Goal: Task Accomplishment & Management: Complete application form

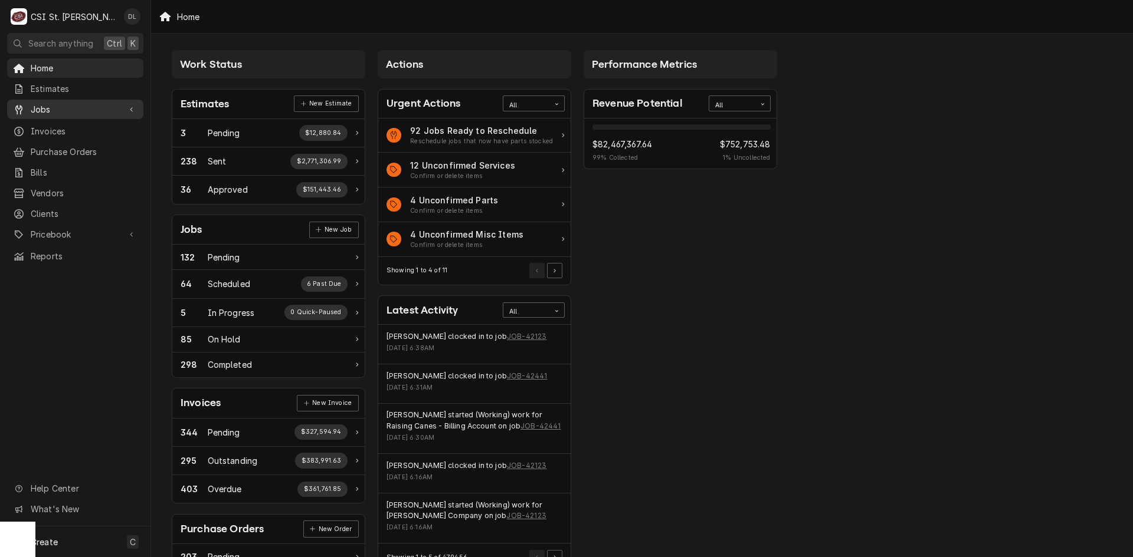
click at [63, 107] on span "Jobs" at bounding box center [75, 109] width 89 height 12
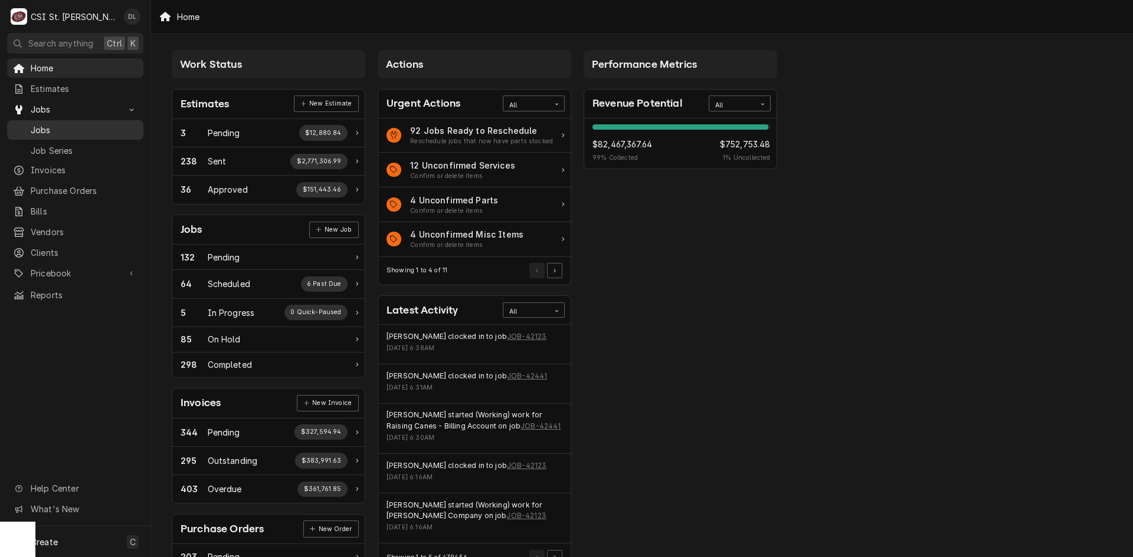
click at [91, 124] on span "Jobs" at bounding box center [84, 130] width 107 height 12
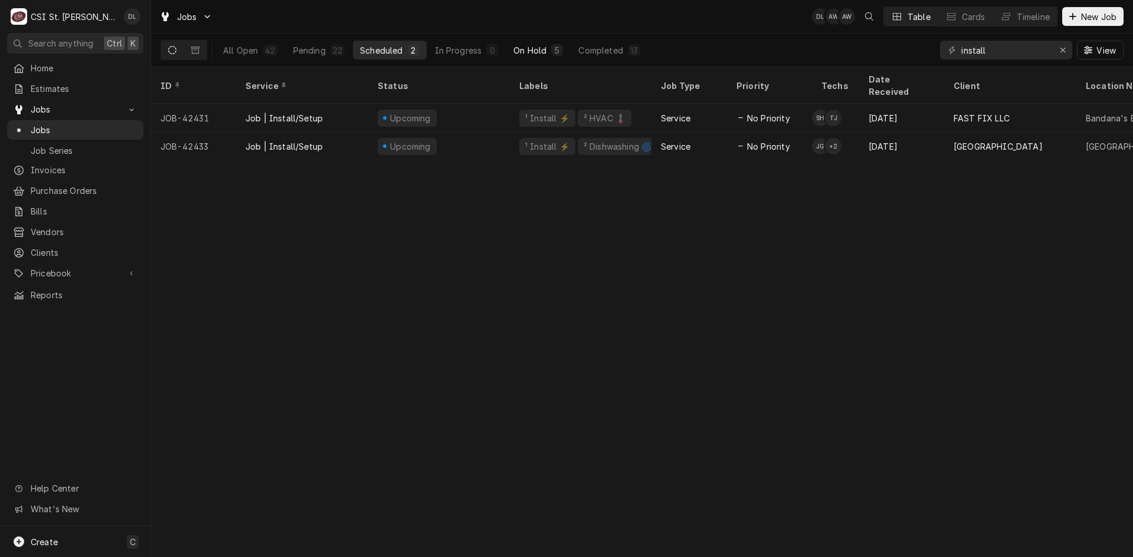
click at [562, 48] on button "On Hold 5" at bounding box center [538, 50] width 64 height 19
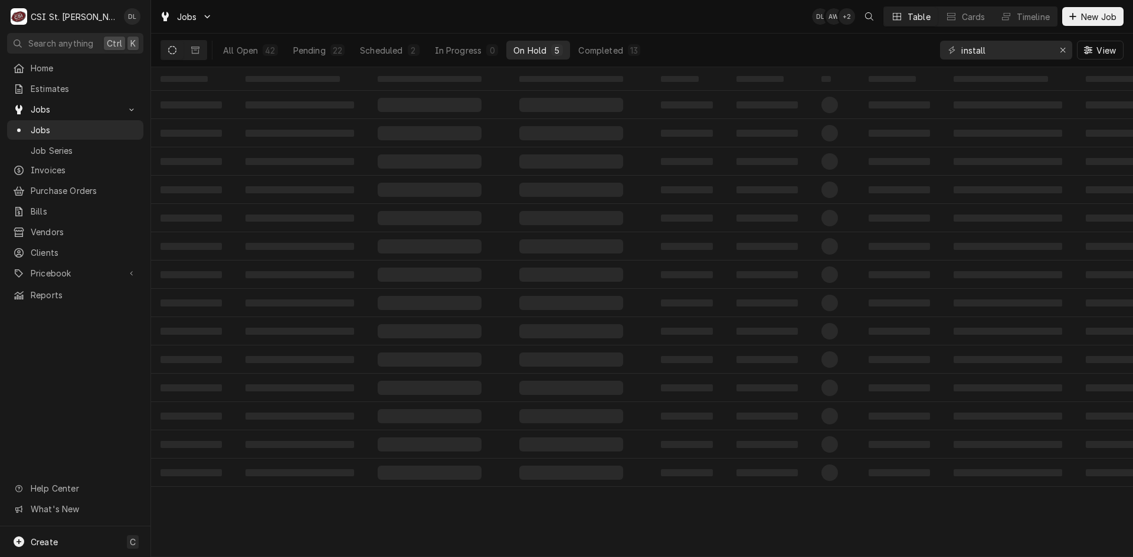
click at [568, 48] on button "On Hold 5" at bounding box center [538, 50] width 64 height 19
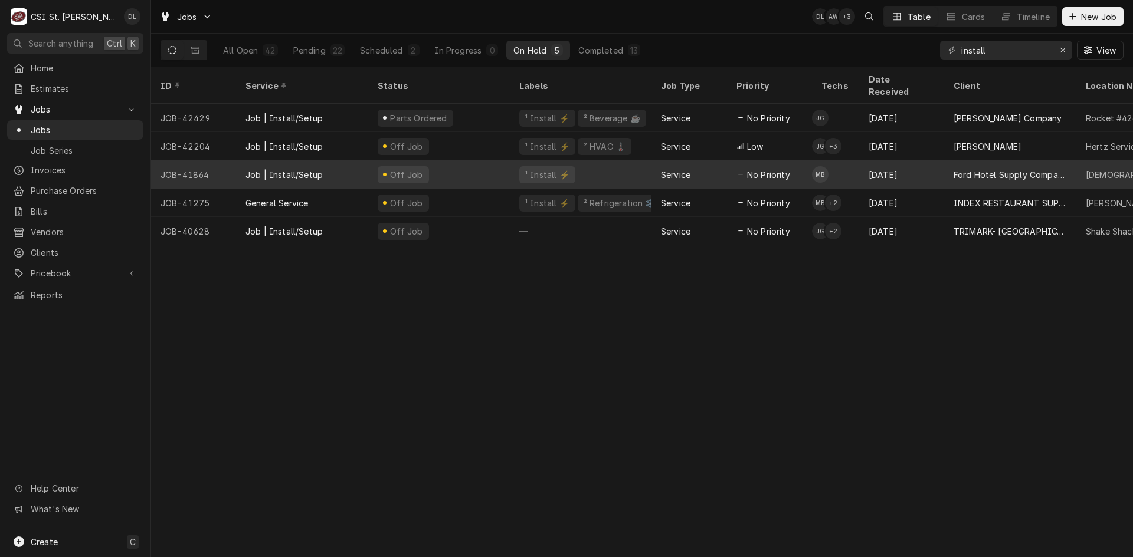
click at [794, 160] on div "No Priority" at bounding box center [769, 174] width 85 height 28
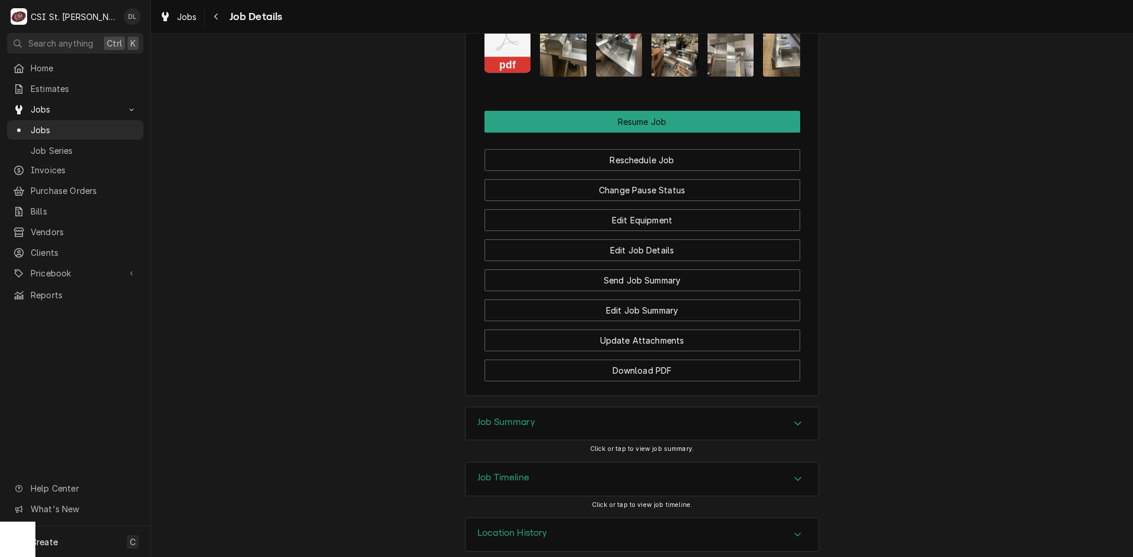
scroll to position [1337, 0]
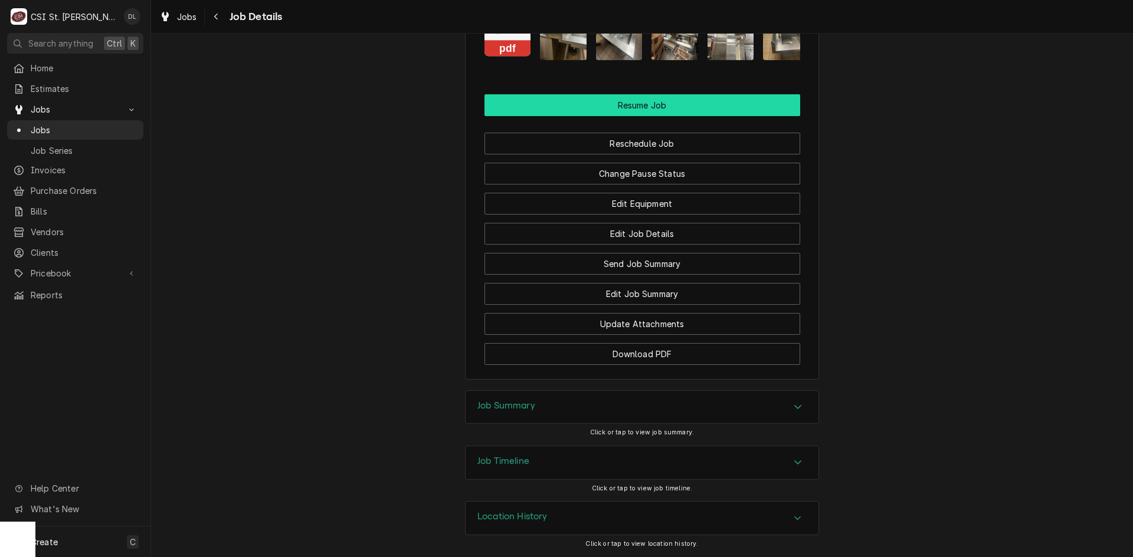
click at [655, 111] on button "Resume Job" at bounding box center [642, 105] width 316 height 22
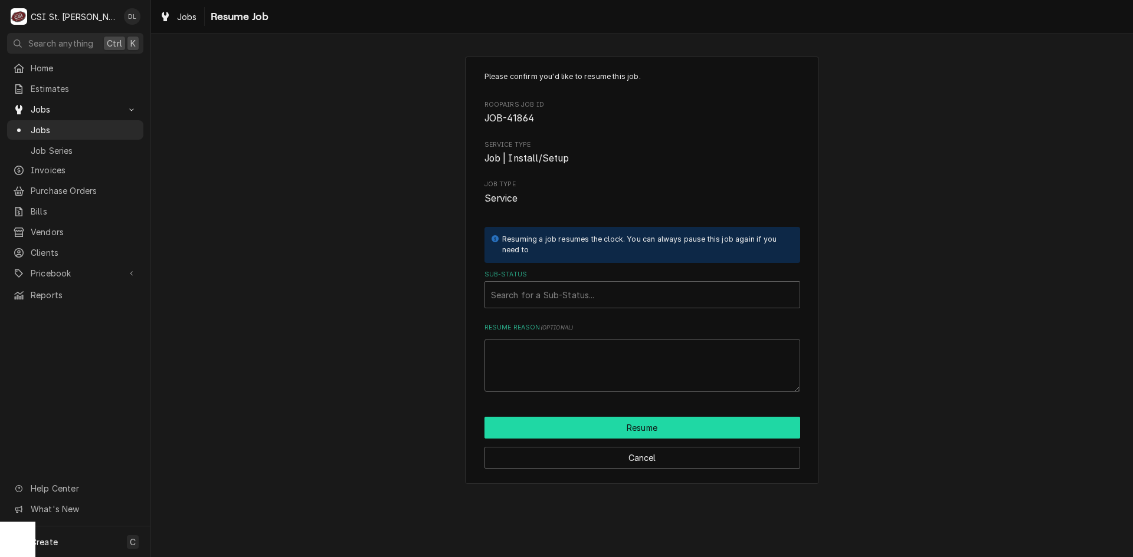
click at [658, 434] on button "Resume" at bounding box center [642, 428] width 316 height 22
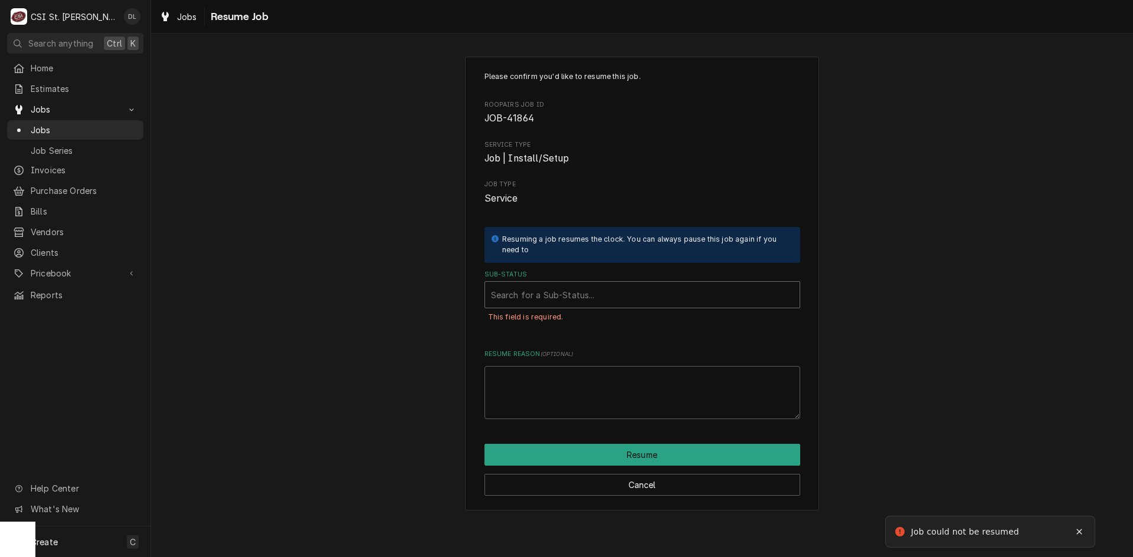
click at [546, 289] on div "Sub-Status" at bounding box center [642, 294] width 303 height 21
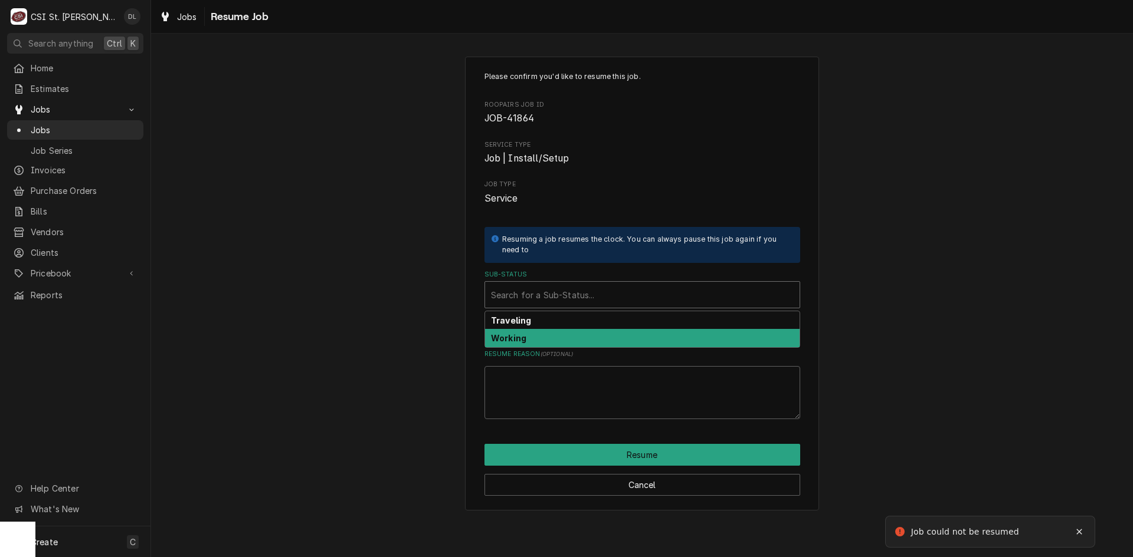
click at [518, 333] on strong "Working" at bounding box center [508, 338] width 35 height 10
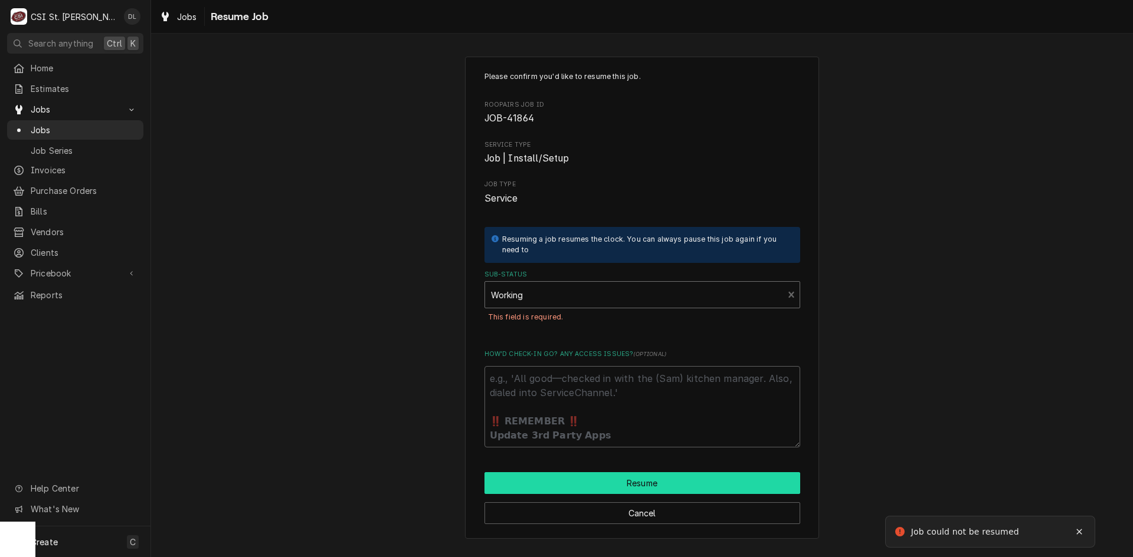
click at [668, 484] on button "Resume" at bounding box center [642, 484] width 316 height 22
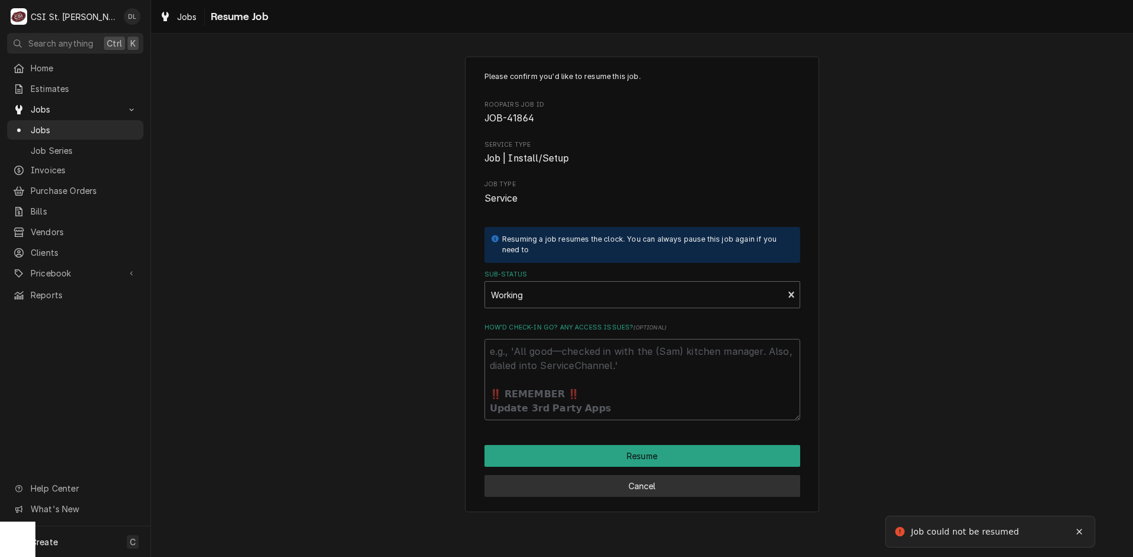
type textarea "x"
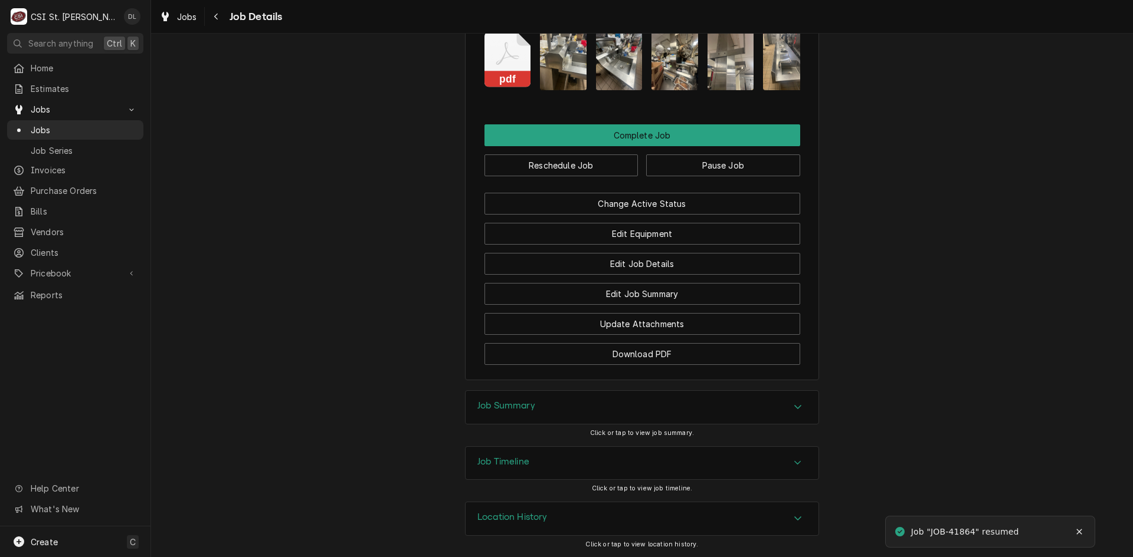
scroll to position [1267, 0]
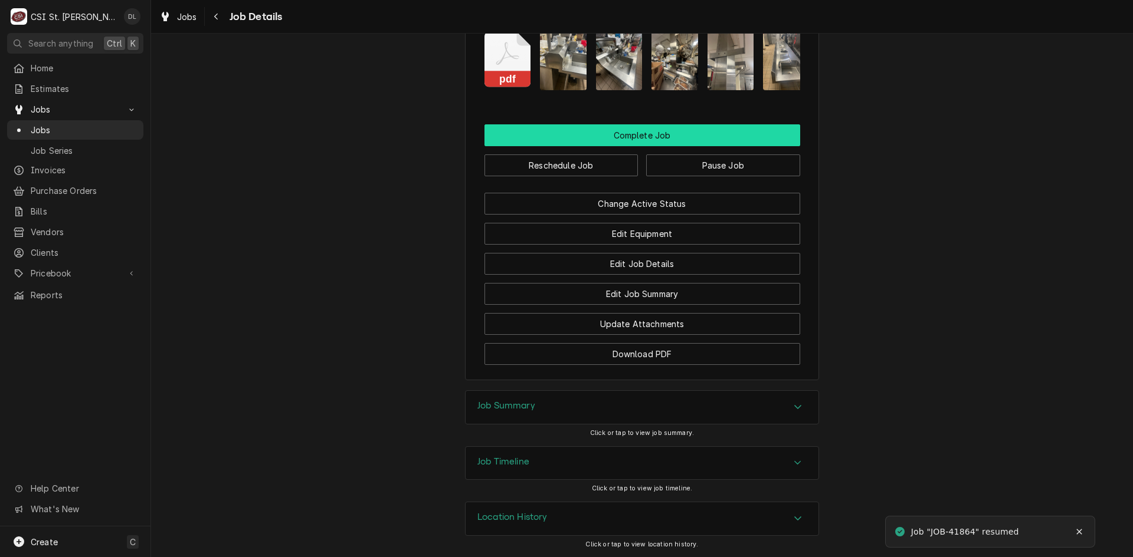
click at [658, 137] on button "Complete Job" at bounding box center [642, 135] width 316 height 22
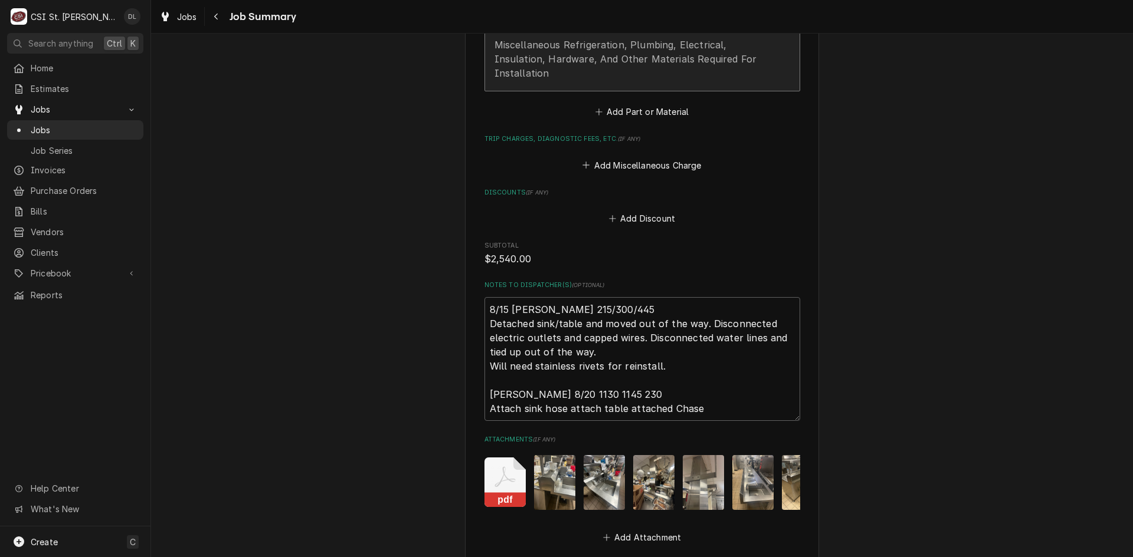
scroll to position [1153, 0]
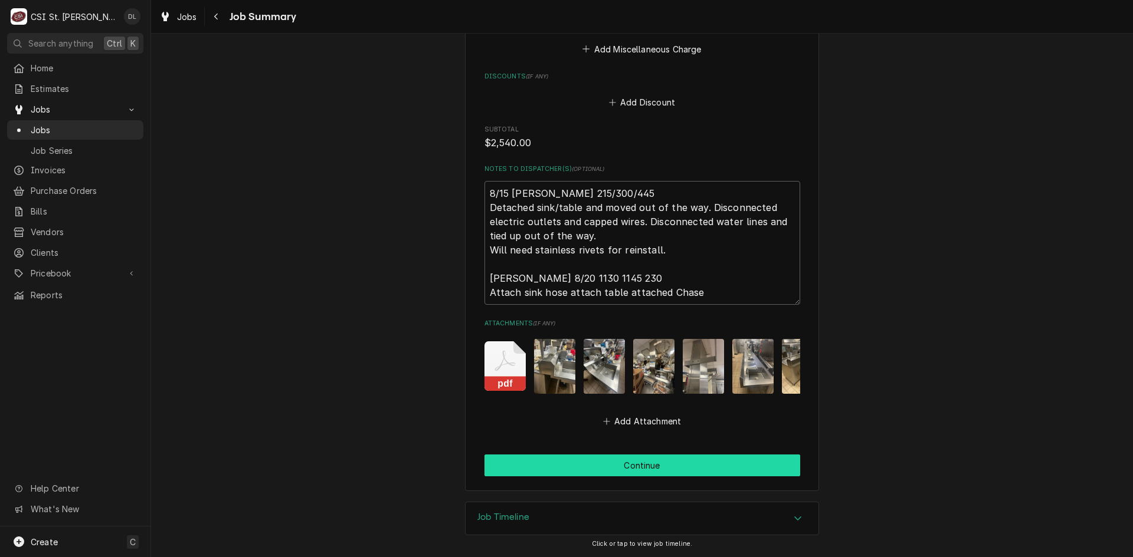
click at [650, 460] on button "Continue" at bounding box center [642, 466] width 316 height 22
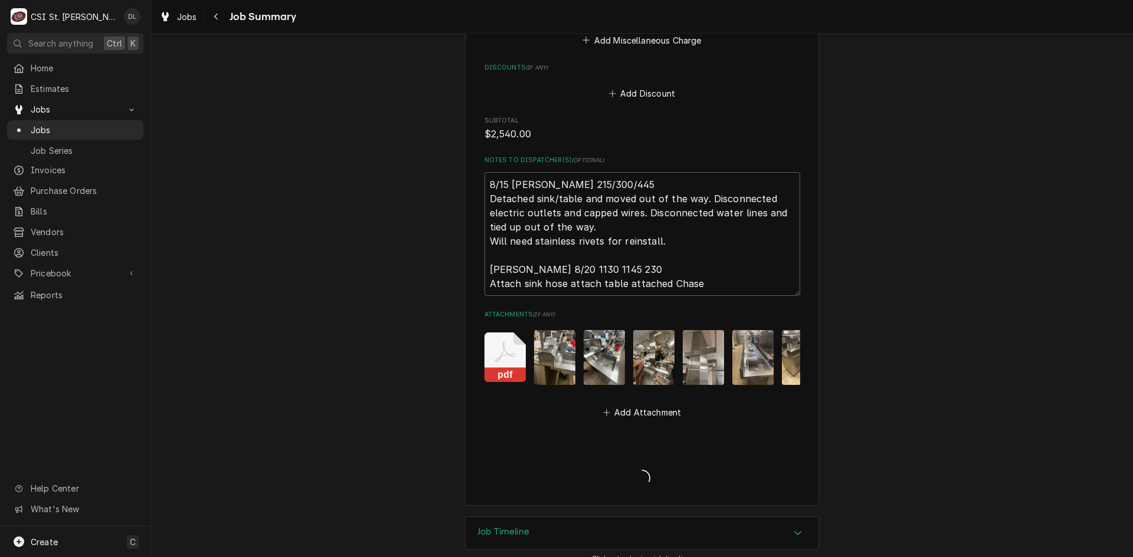
type textarea "x"
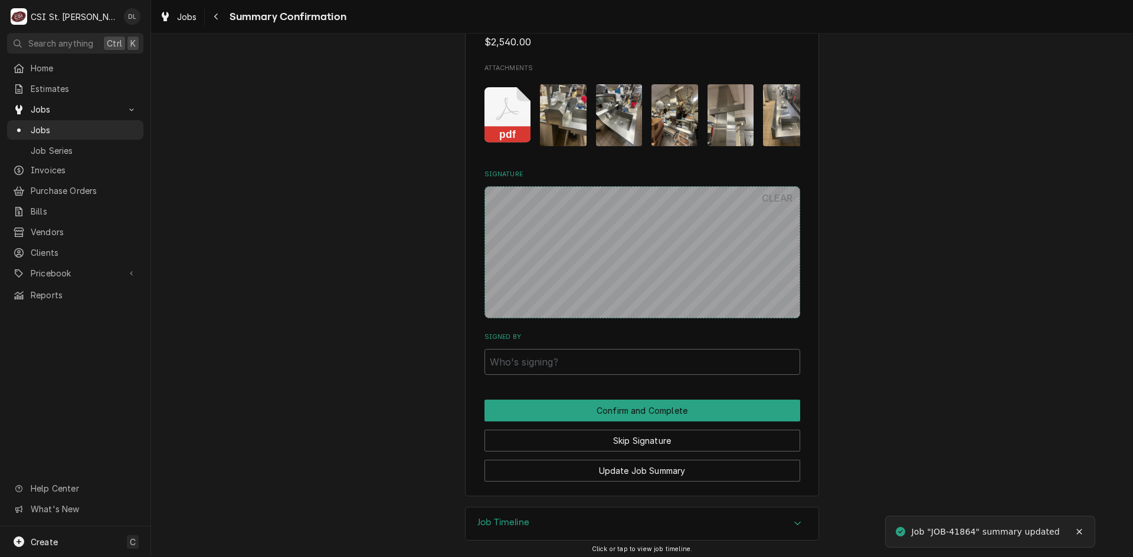
scroll to position [1042, 0]
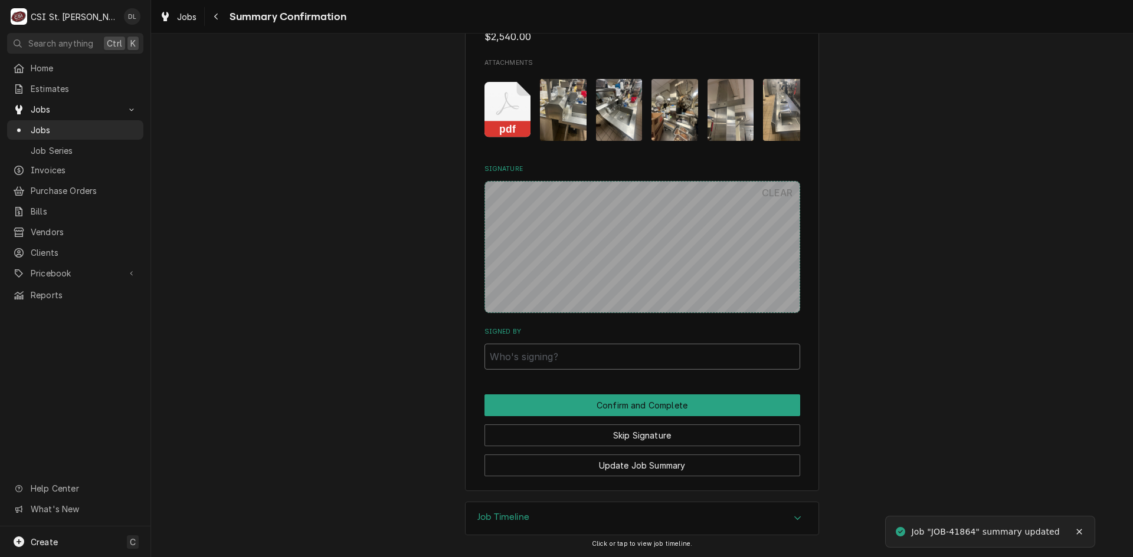
click at [594, 368] on input "Signed By" at bounding box center [642, 357] width 316 height 26
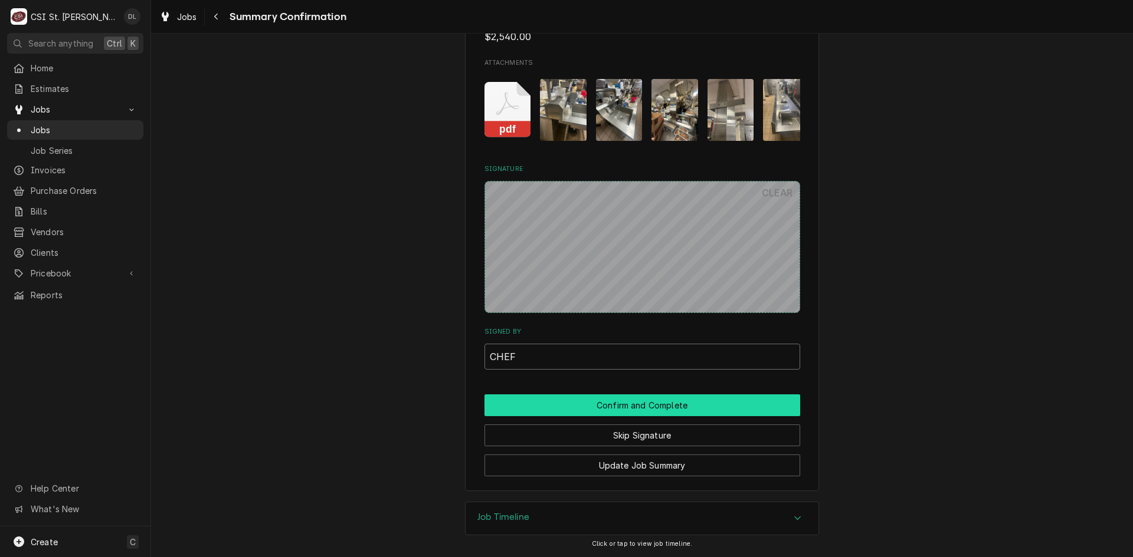
type input "CHEF"
click at [657, 395] on button "Confirm and Complete" at bounding box center [642, 406] width 316 height 22
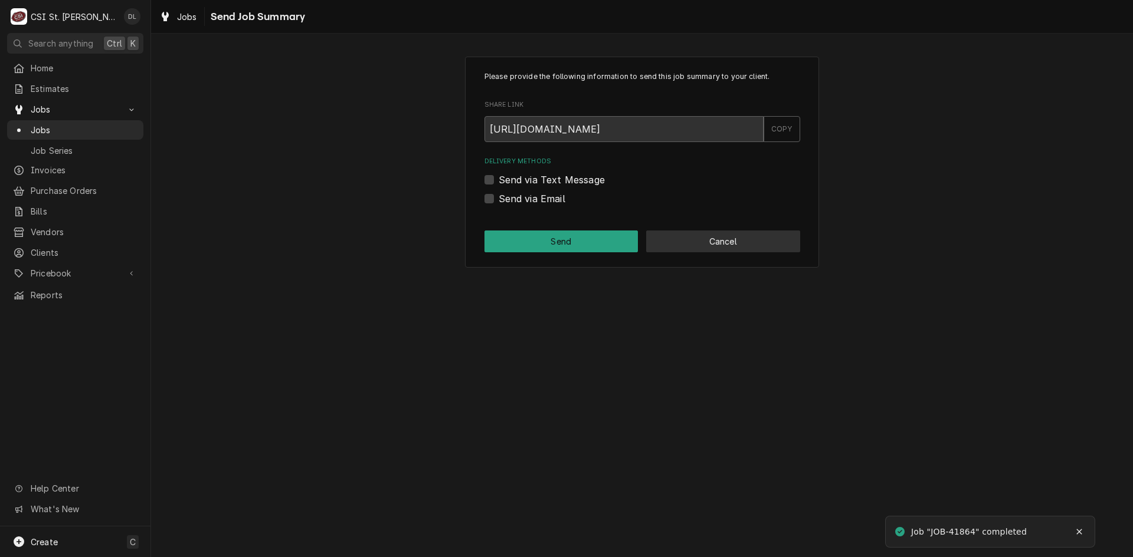
click at [720, 232] on button "Cancel" at bounding box center [723, 242] width 154 height 22
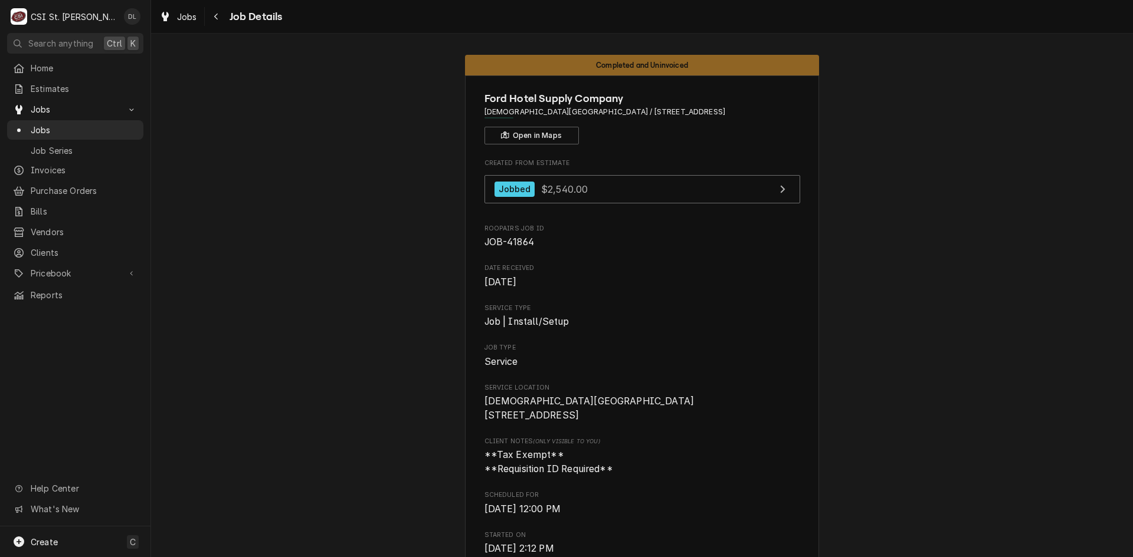
click at [51, 116] on div "Jobs Jobs Job Series" at bounding box center [75, 130] width 136 height 60
click at [49, 124] on span "Jobs" at bounding box center [84, 130] width 107 height 12
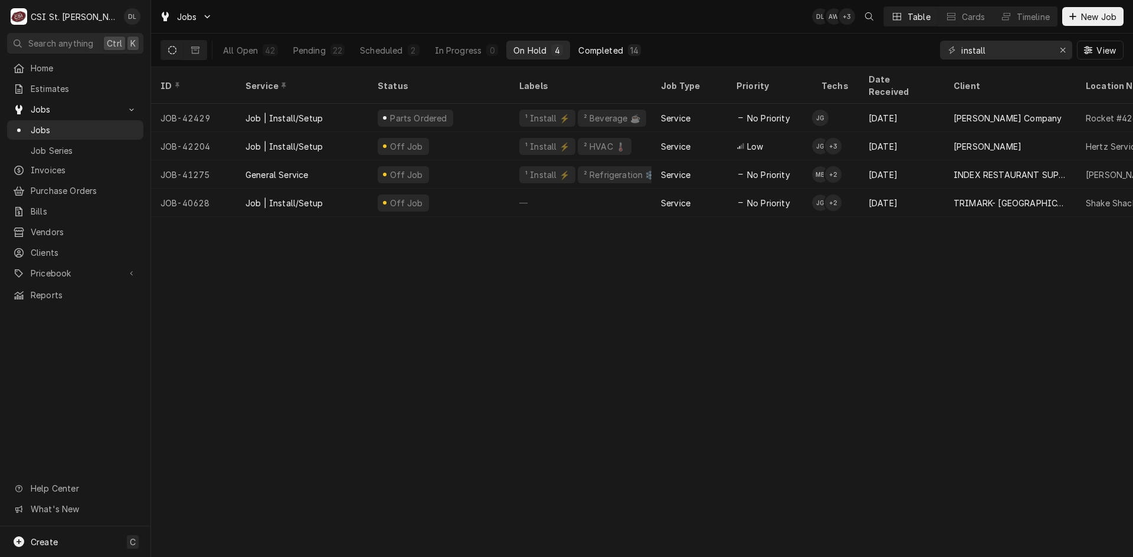
click at [618, 52] on div "Completed" at bounding box center [600, 50] width 44 height 12
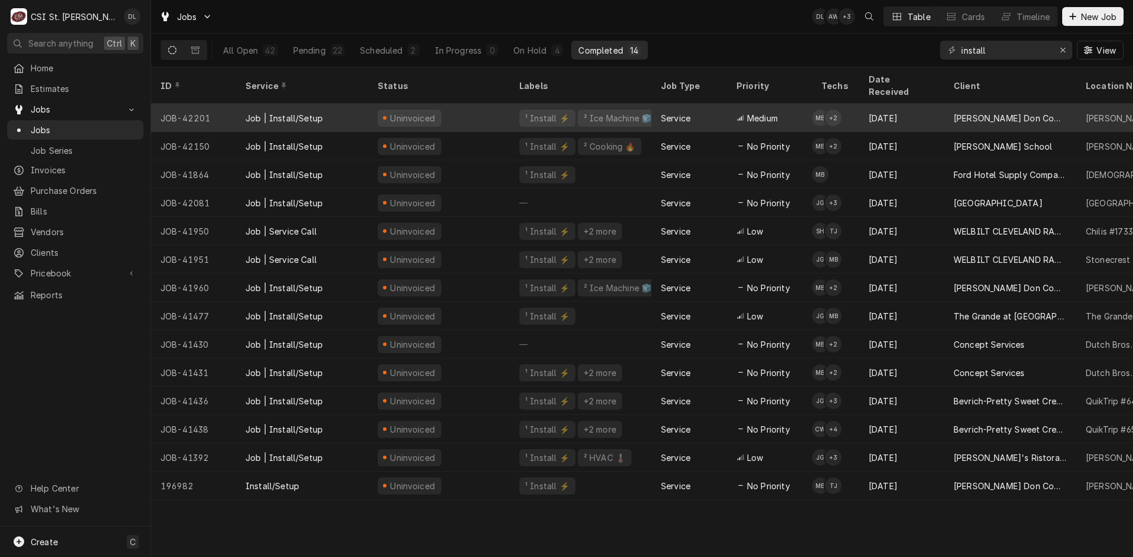
click at [852, 104] on td "MB + 2" at bounding box center [835, 118] width 47 height 28
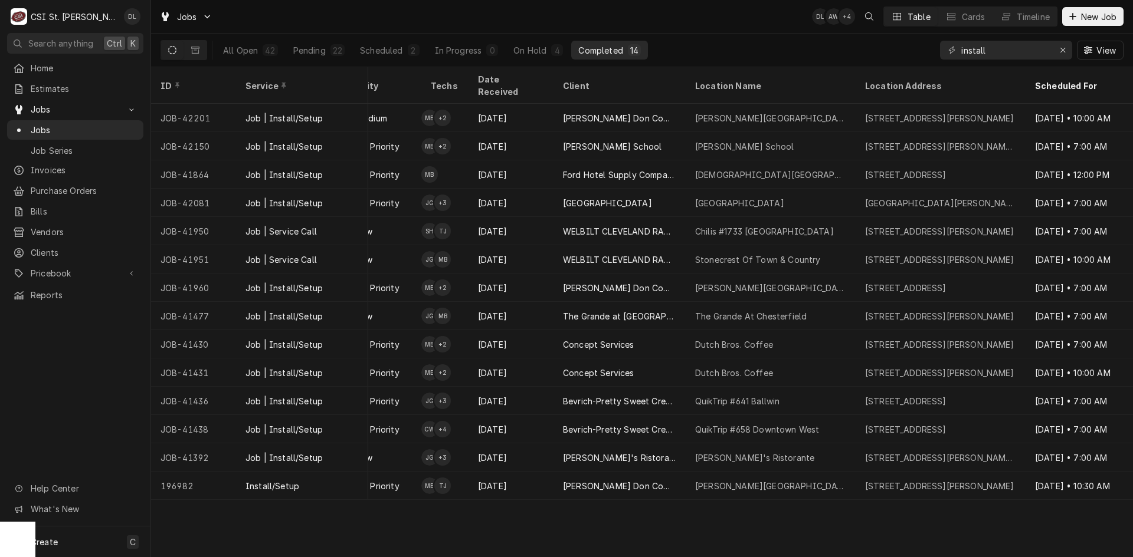
scroll to position [0, 399]
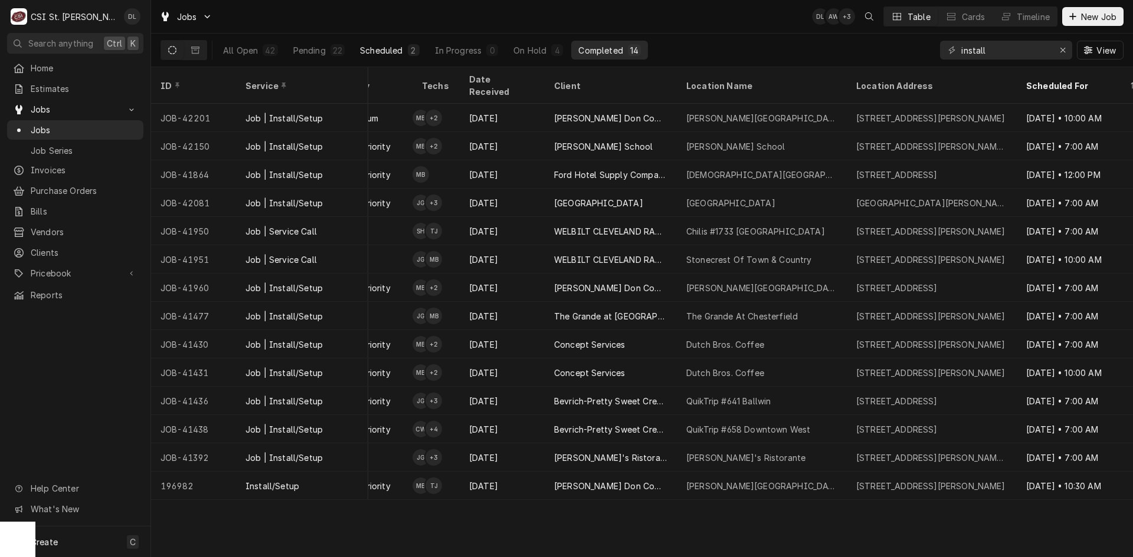
click at [387, 44] on button "Scheduled 2" at bounding box center [389, 50] width 73 height 19
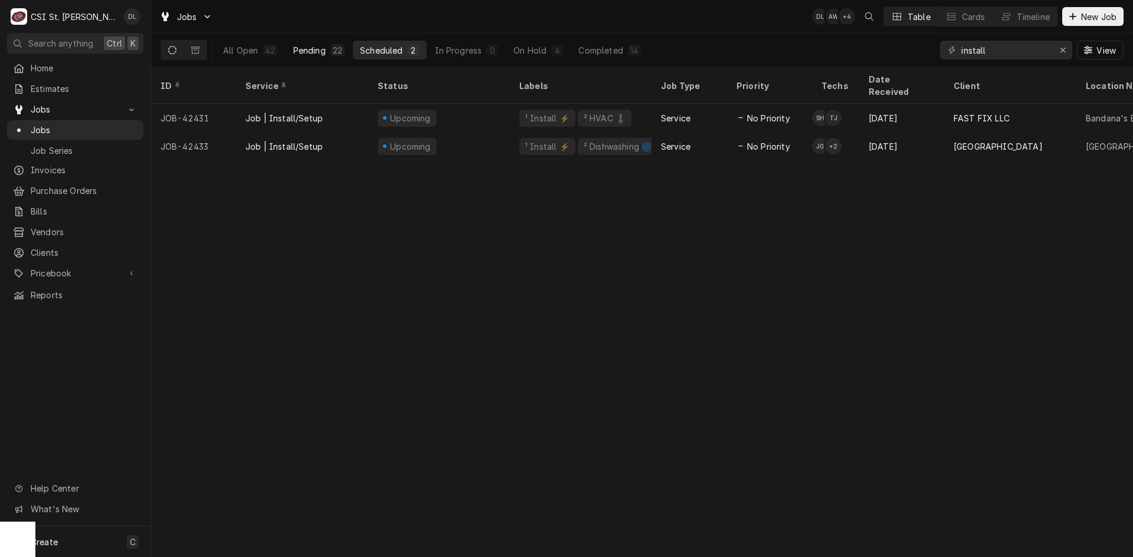
click at [324, 50] on div "Pending" at bounding box center [309, 50] width 32 height 12
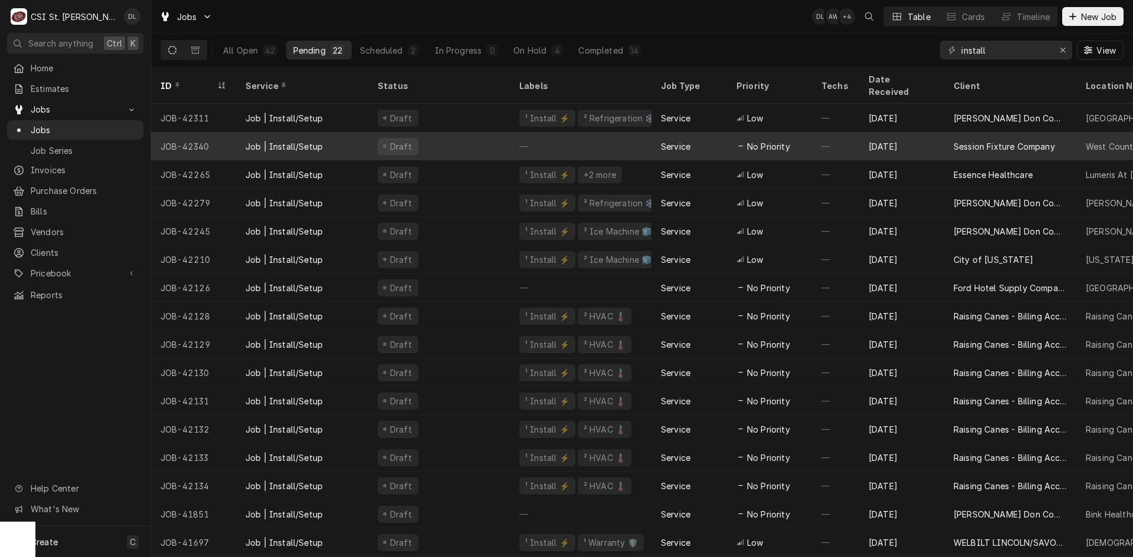
click at [834, 132] on div "—" at bounding box center [835, 146] width 47 height 28
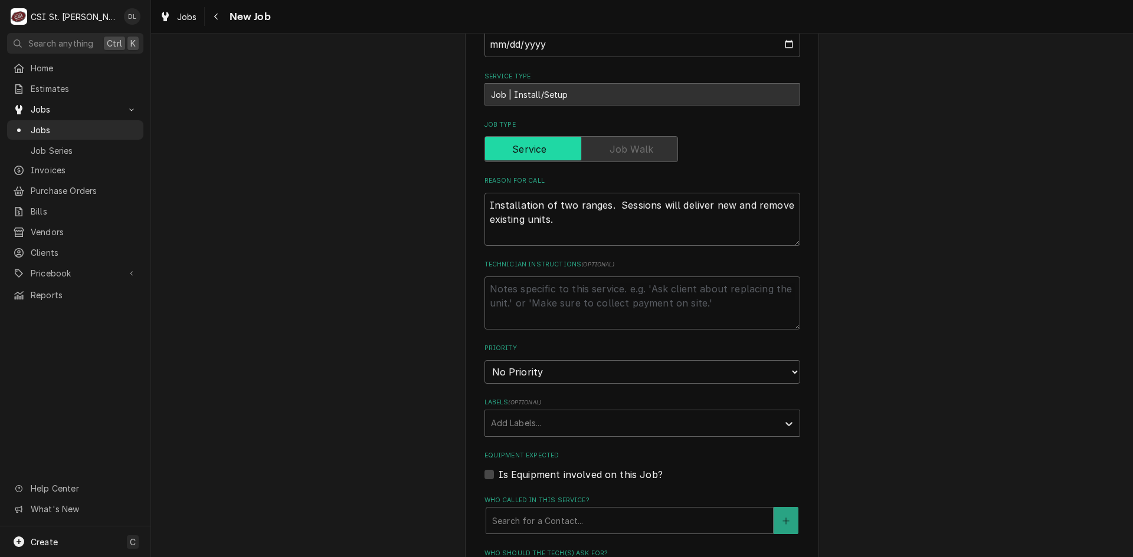
scroll to position [531, 0]
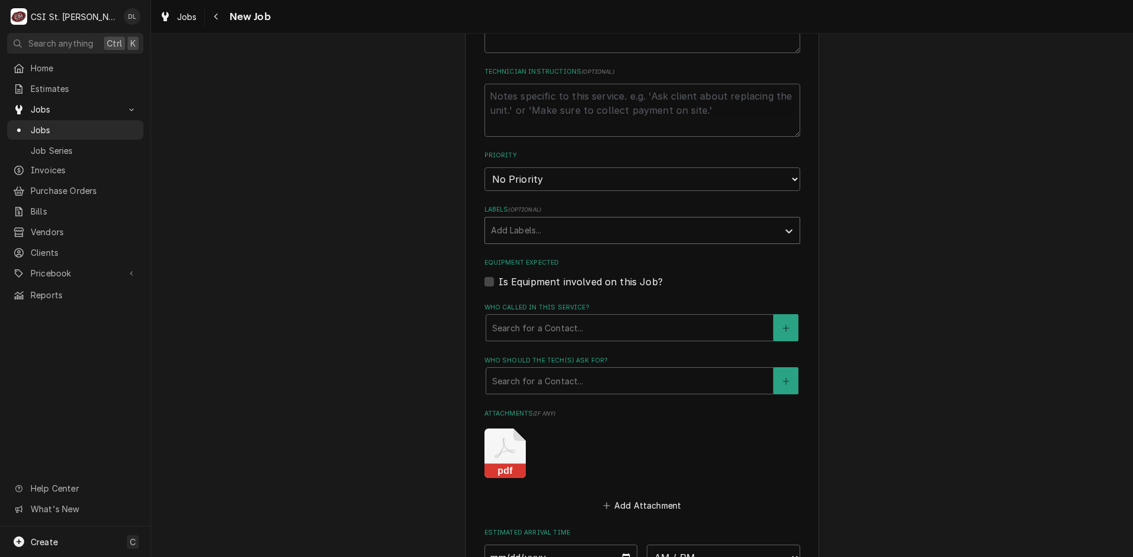
click at [598, 230] on div "Labels" at bounding box center [631, 230] width 281 height 21
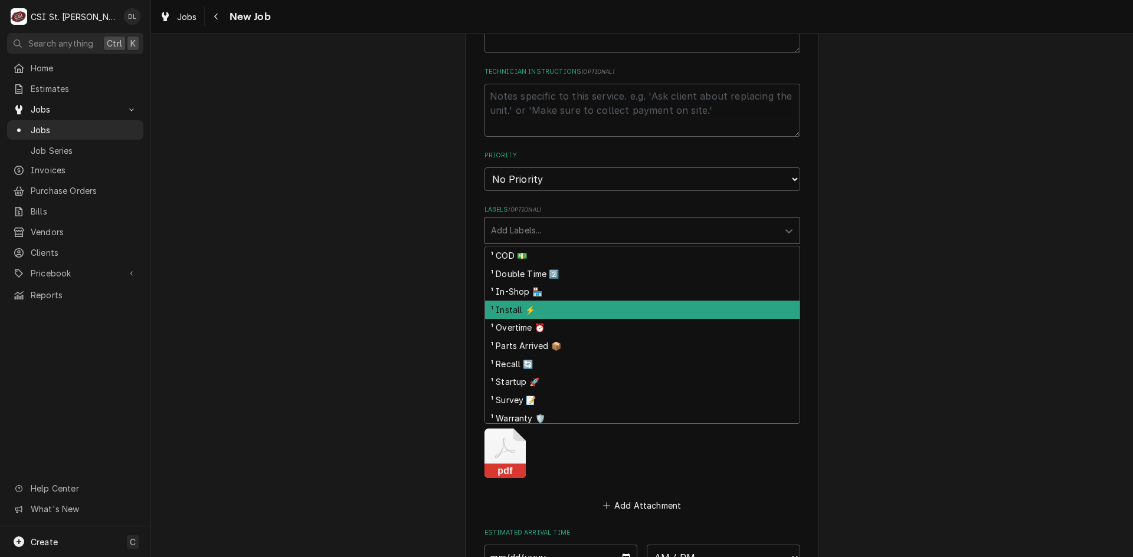
click at [541, 306] on div "¹ Install ⚡️" at bounding box center [642, 310] width 314 height 18
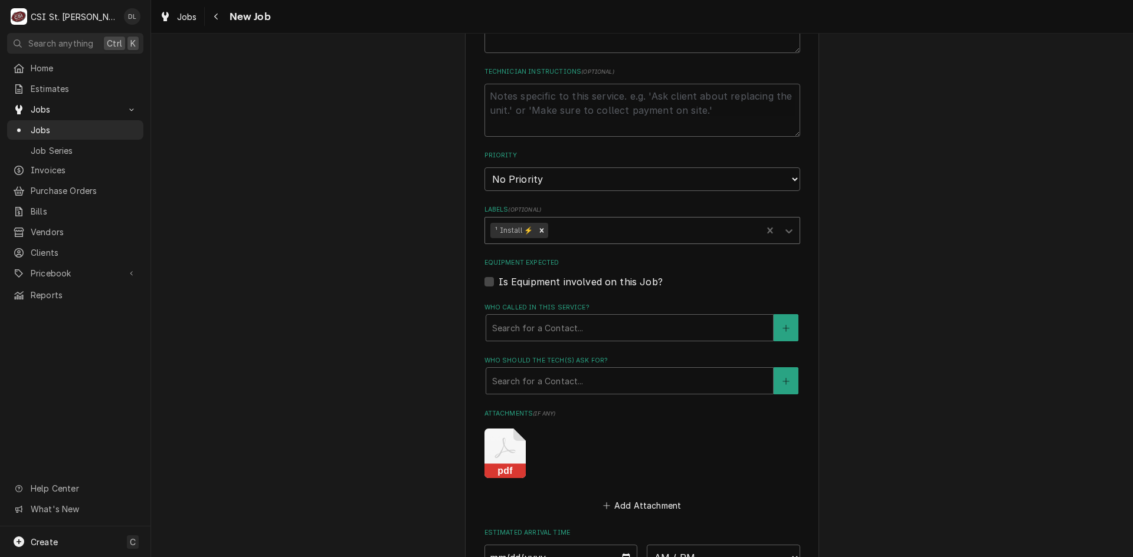
click at [601, 224] on div "Labels" at bounding box center [653, 230] width 206 height 21
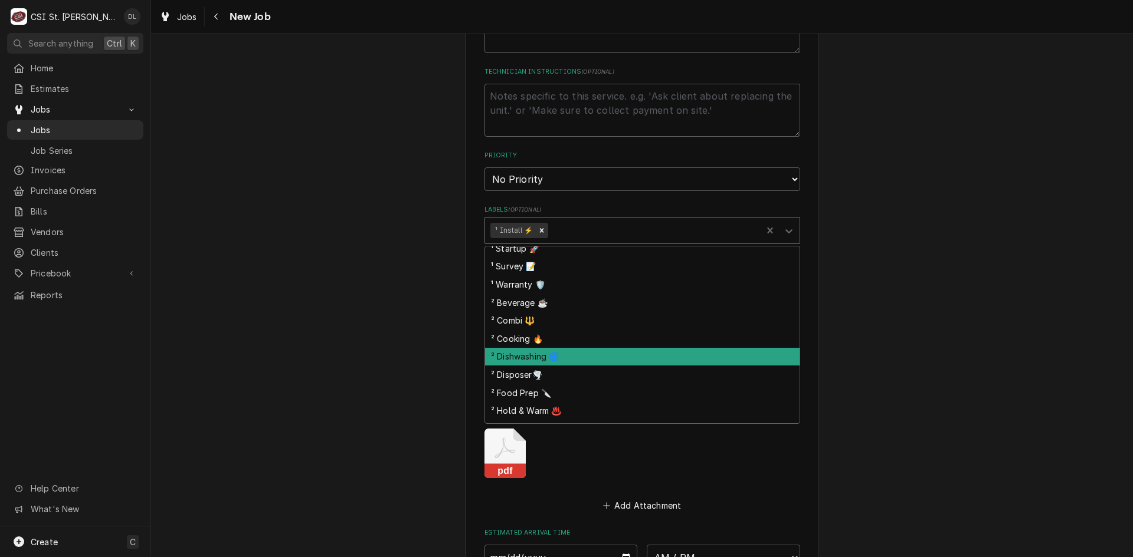
scroll to position [118, 0]
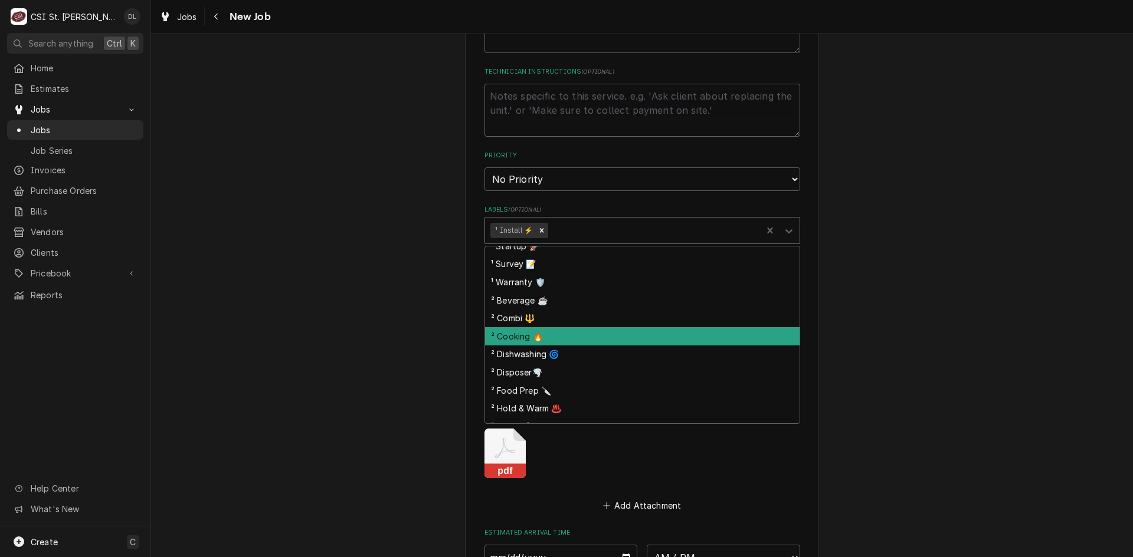
click at [516, 343] on div "² Cooking 🔥" at bounding box center [642, 336] width 314 height 18
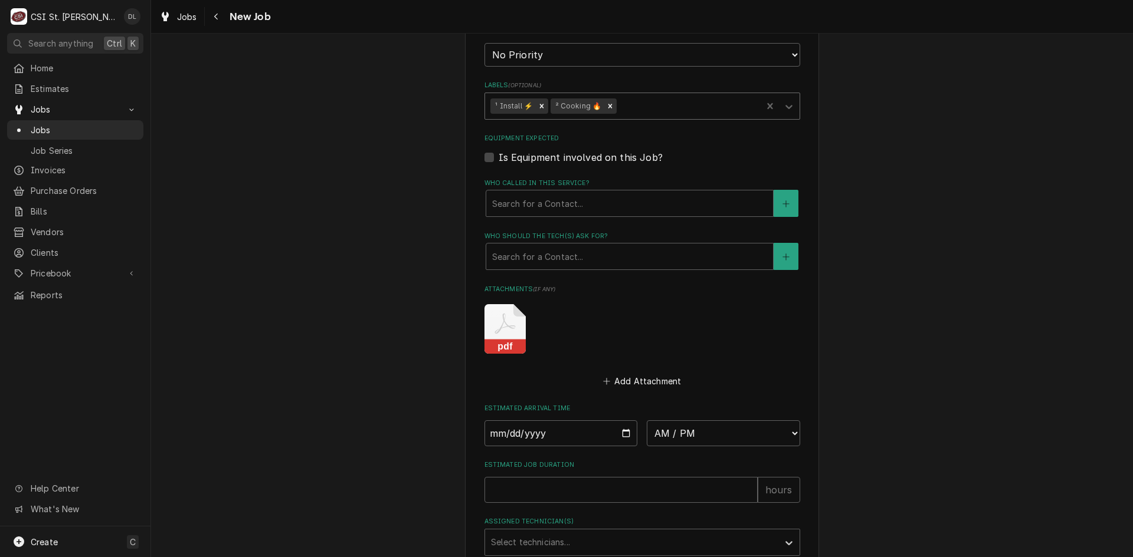
scroll to position [767, 0]
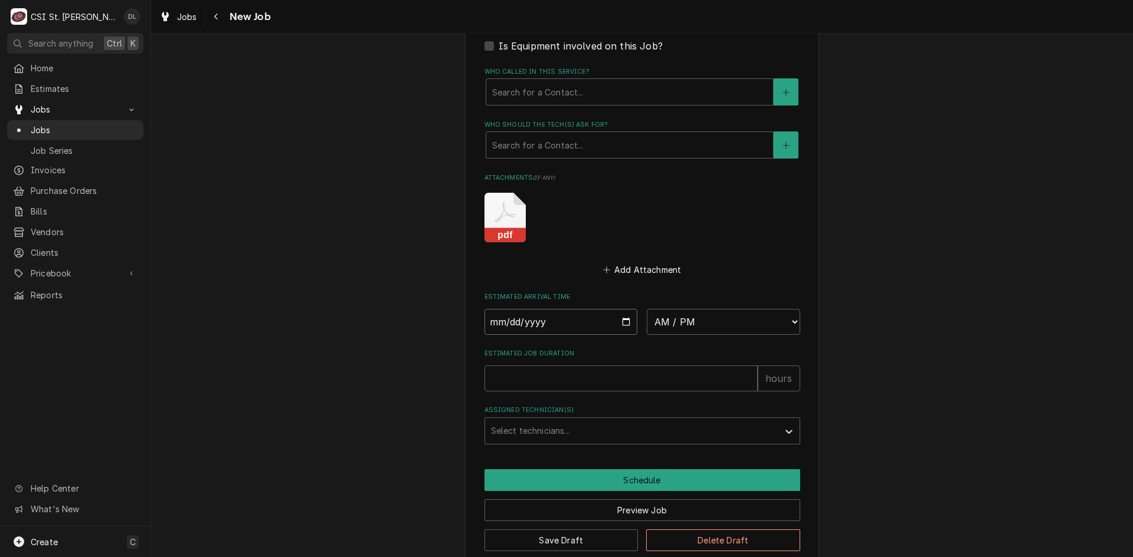
click at [623, 317] on input "Date" at bounding box center [560, 322] width 153 height 26
type textarea "x"
type input "2025-09-05"
type textarea "x"
click at [779, 319] on select "AM / PM 6:00 AM 6:15 AM 6:30 AM 6:45 AM 7:00 AM 7:15 AM 7:30 AM 7:45 AM 8:00 AM…" at bounding box center [723, 322] width 153 height 26
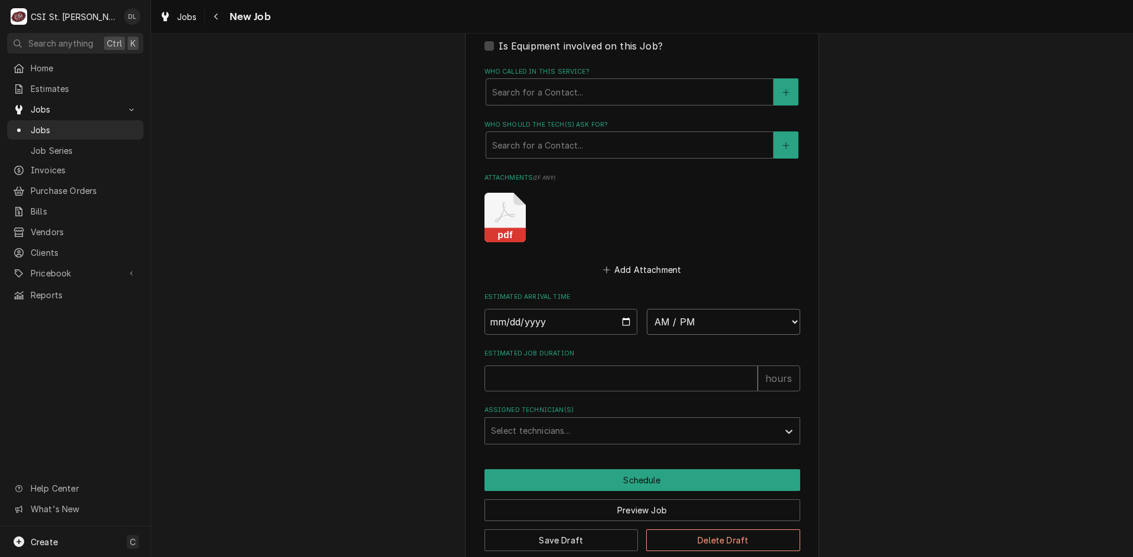
select select "08:00:00"
click at [647, 309] on select "AM / PM 6:00 AM 6:15 AM 6:30 AM 6:45 AM 7:00 AM 7:15 AM 7:30 AM 7:45 AM 8:00 AM…" at bounding box center [723, 322] width 153 height 26
click at [595, 372] on input "Estimated Job Duration" at bounding box center [620, 379] width 273 height 26
type textarea "x"
type input "4"
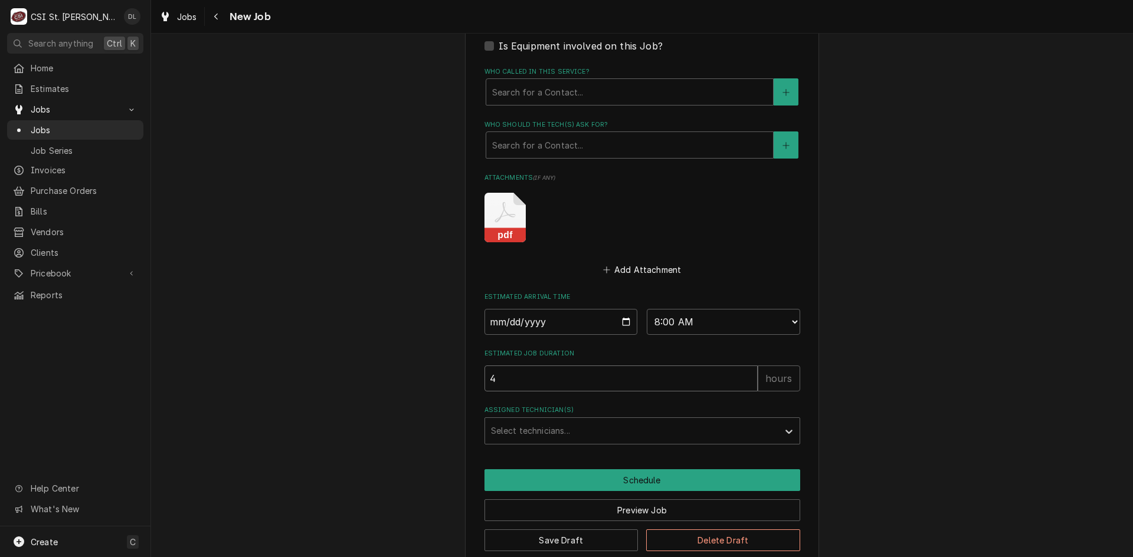
type textarea "x"
type input "4"
click at [646, 430] on div "Assigned Technician(s)" at bounding box center [631, 431] width 281 height 21
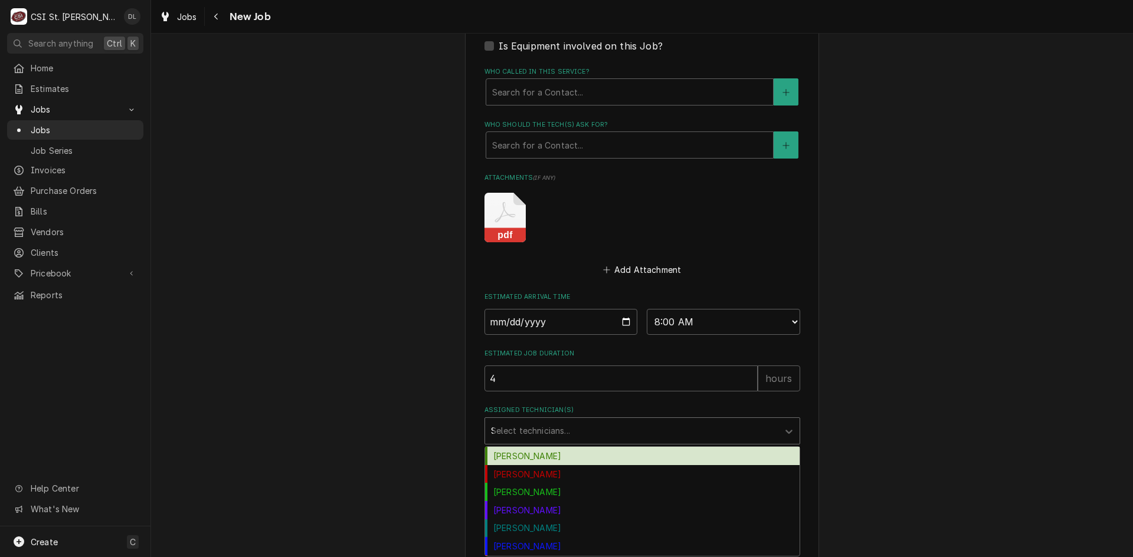
type input "STE"
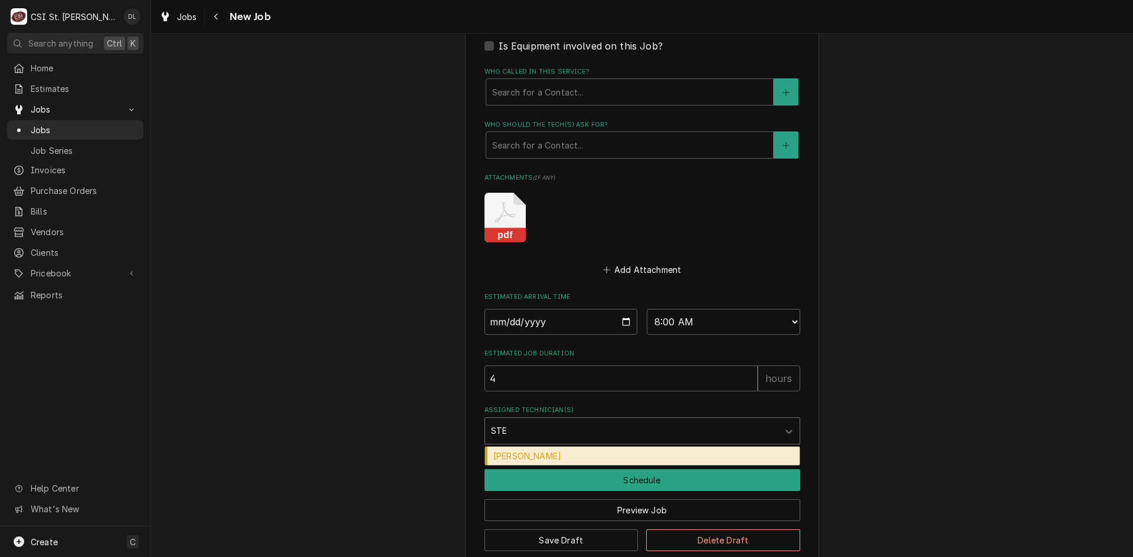
type textarea "x"
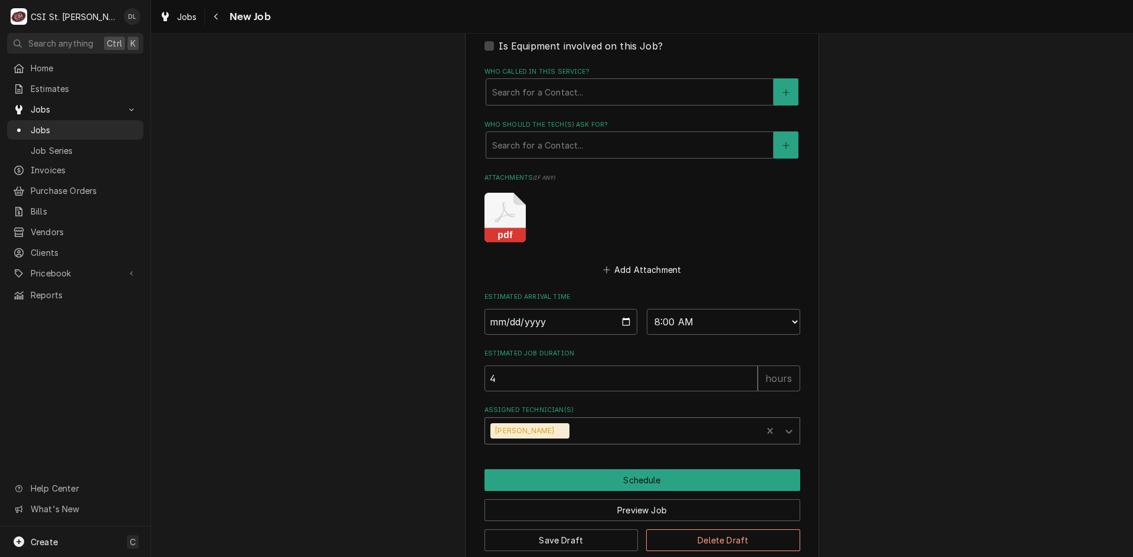
type textarea "x"
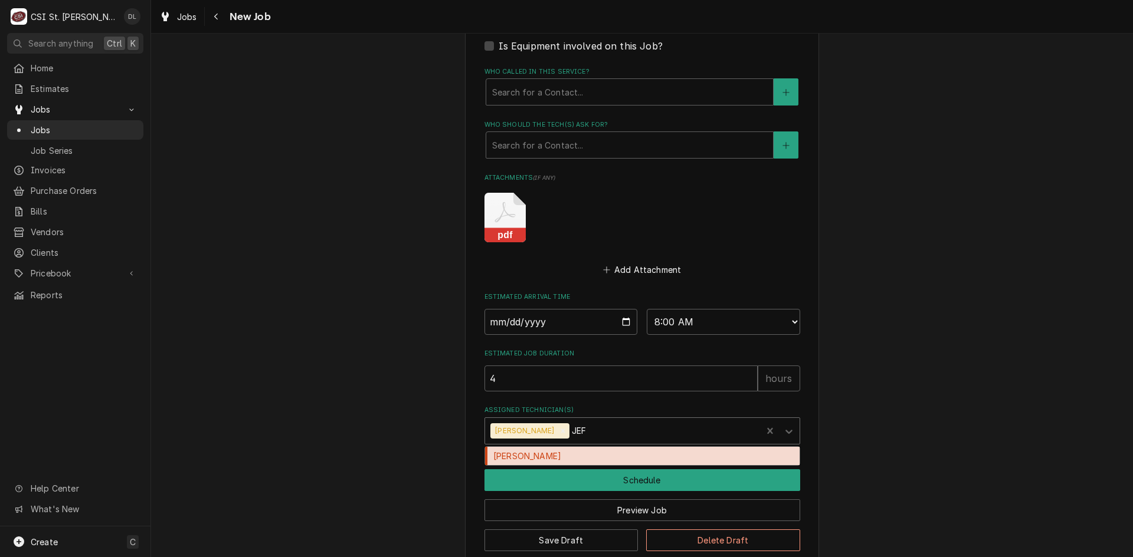
type input "JEFF"
type textarea "x"
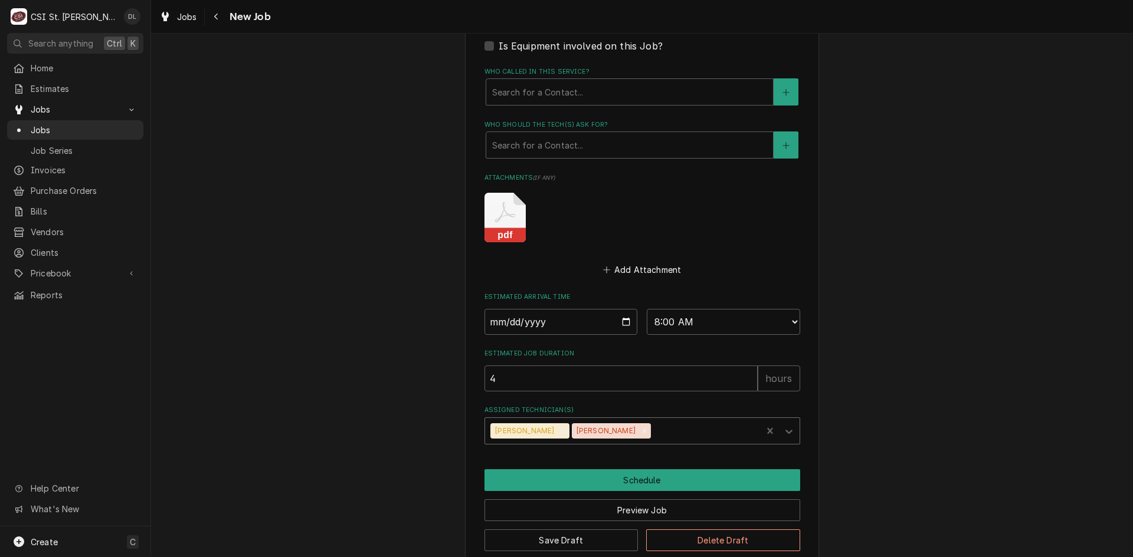
type textarea "x"
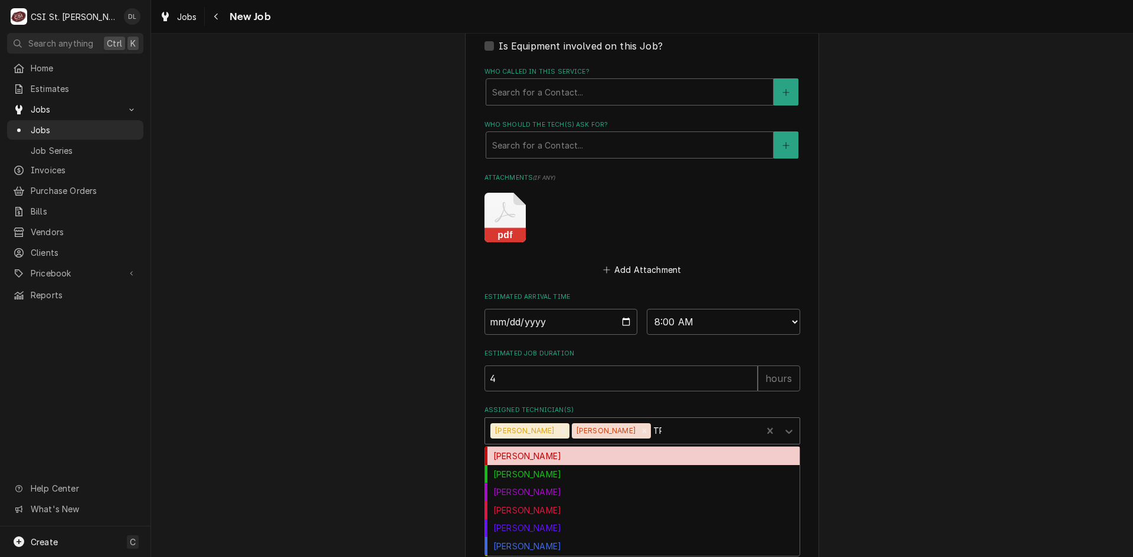
type input "TRE"
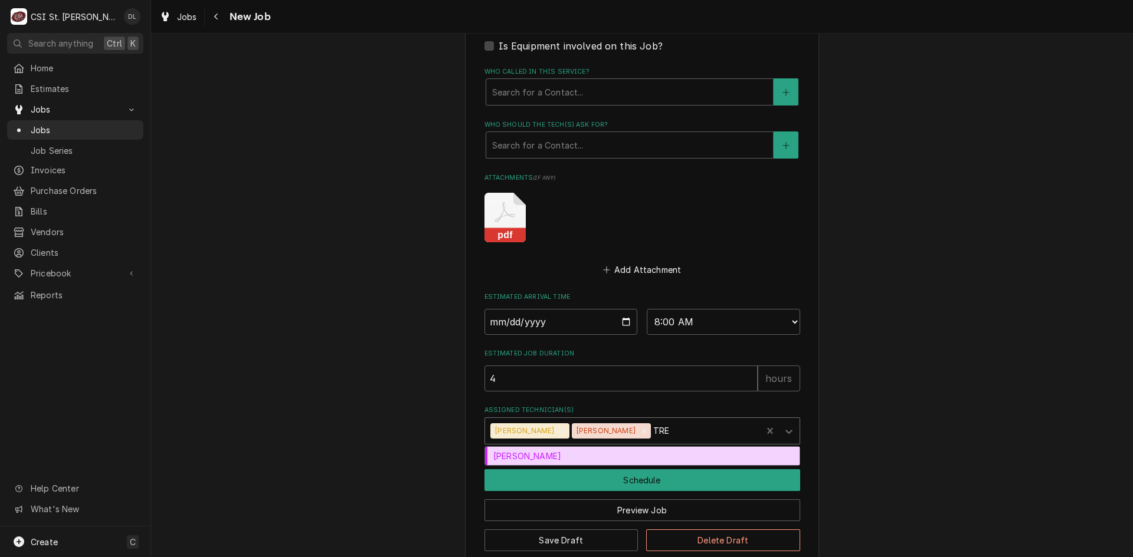
type textarea "x"
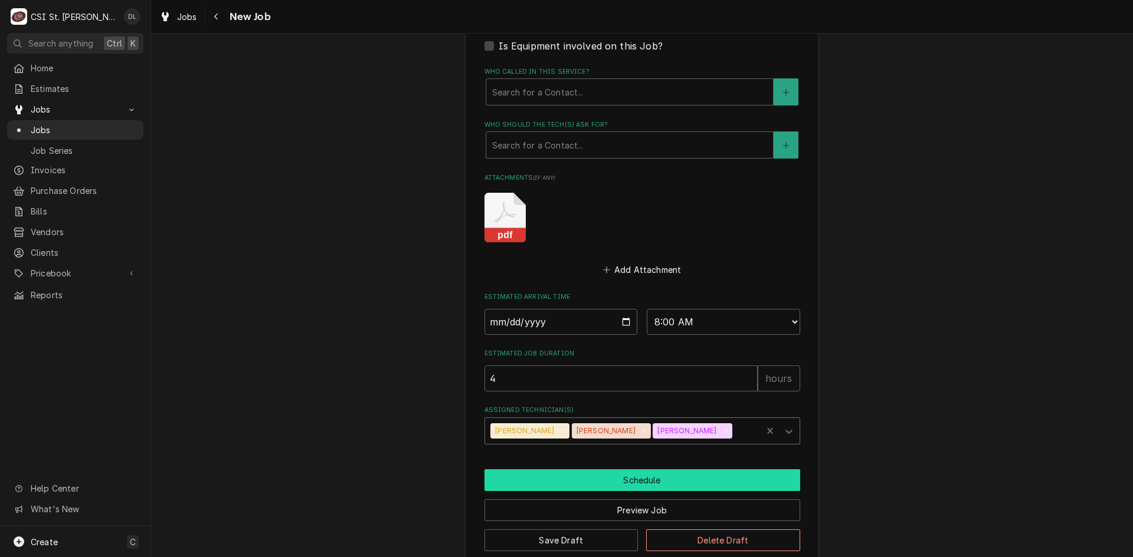
click at [629, 474] on button "Schedule" at bounding box center [642, 481] width 316 height 22
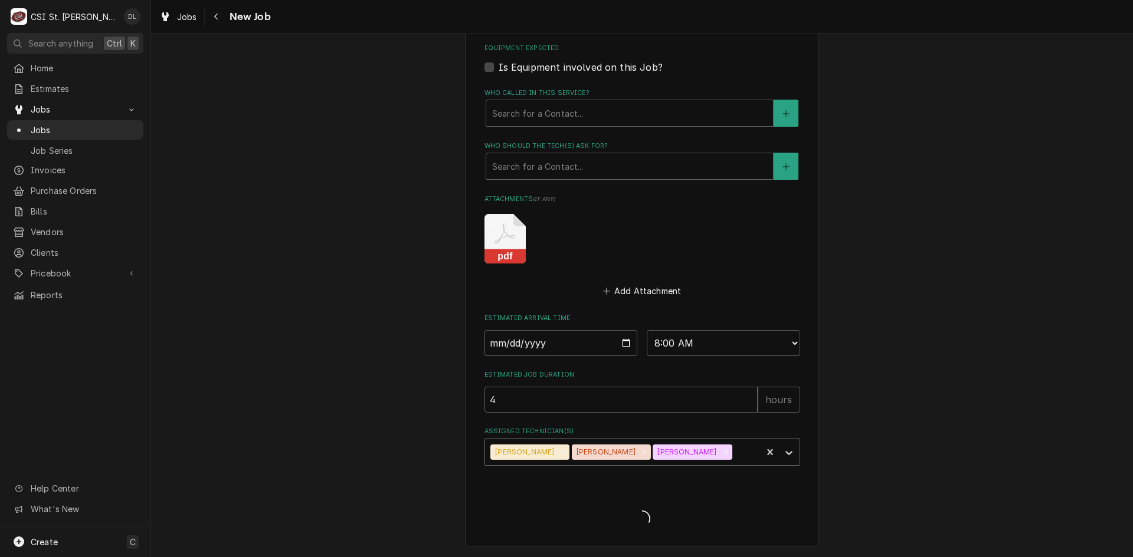
type textarea "x"
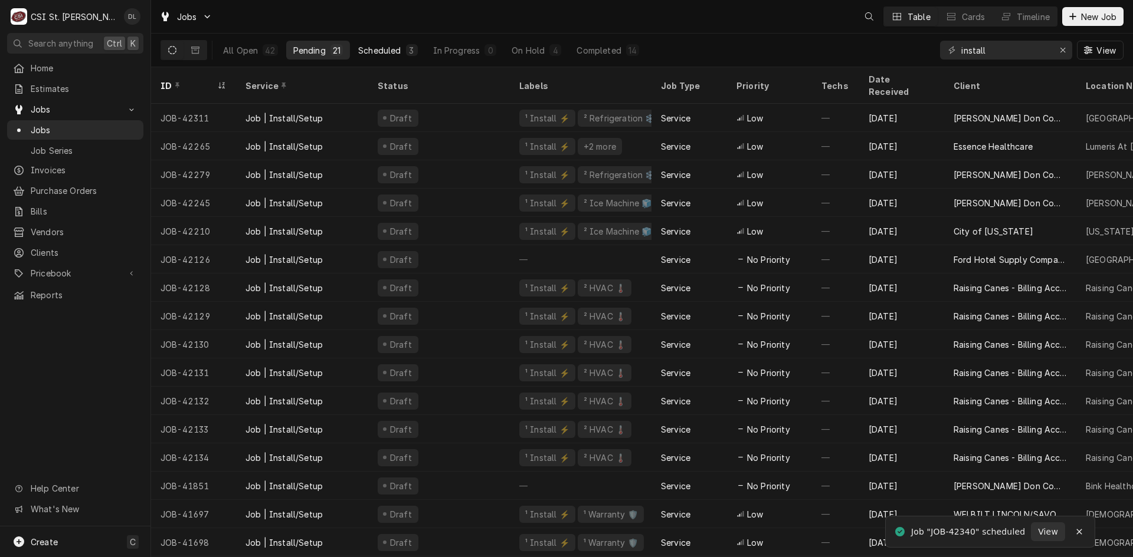
click at [386, 54] on div "Scheduled" at bounding box center [379, 50] width 42 height 12
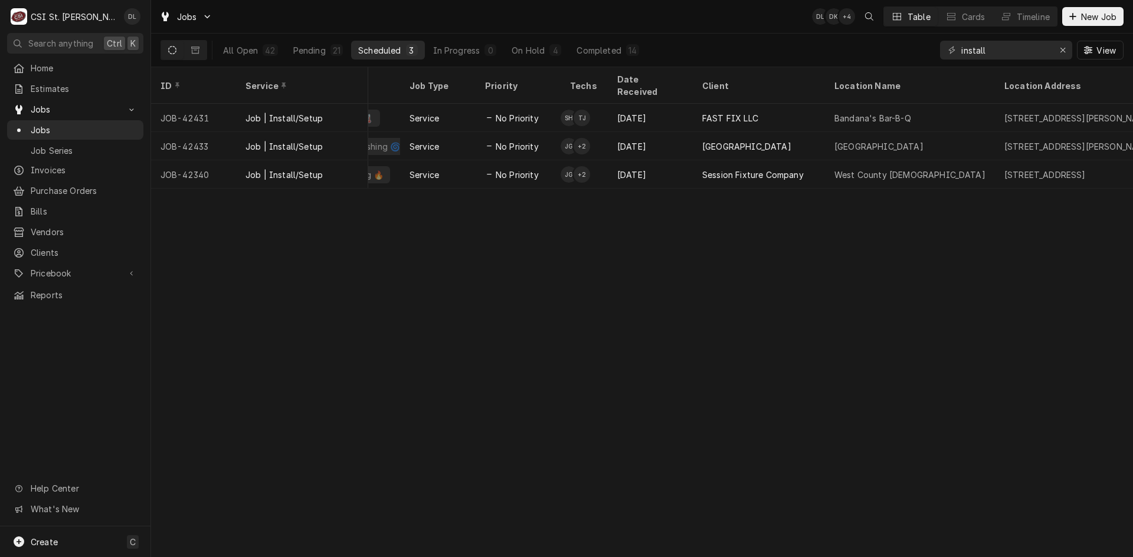
scroll to position [0, 326]
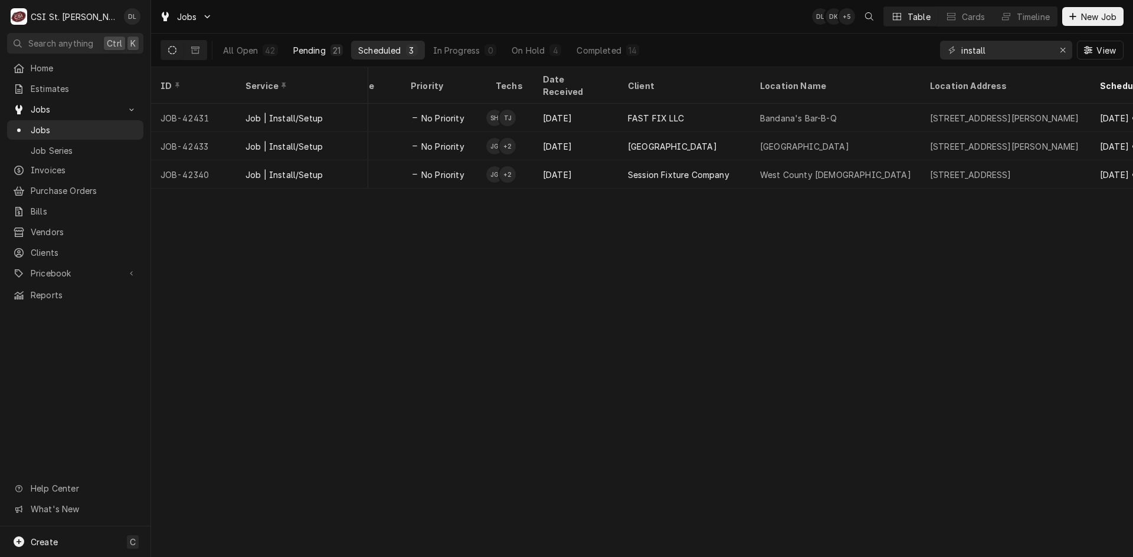
click at [327, 51] on button "Pending 21" at bounding box center [318, 50] width 64 height 19
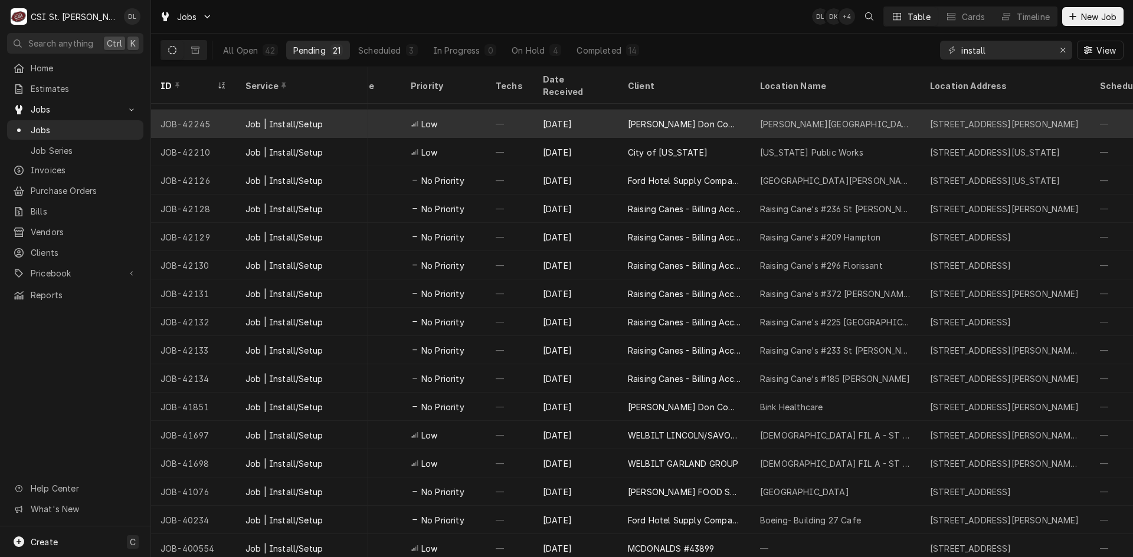
scroll to position [136, 326]
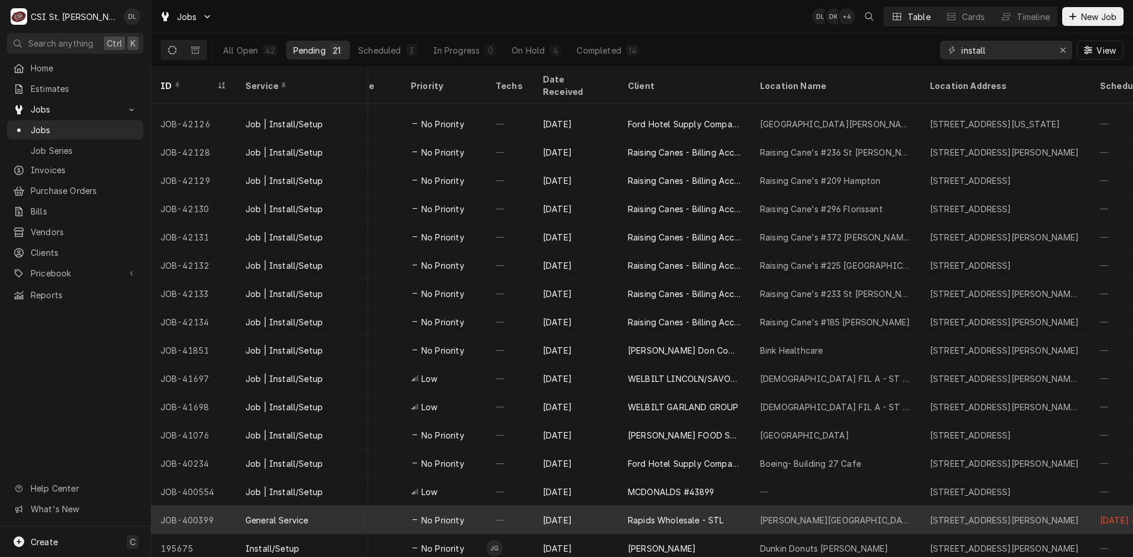
click at [878, 509] on div "[PERSON_NAME][GEOGRAPHIC_DATA]" at bounding box center [835, 520] width 170 height 28
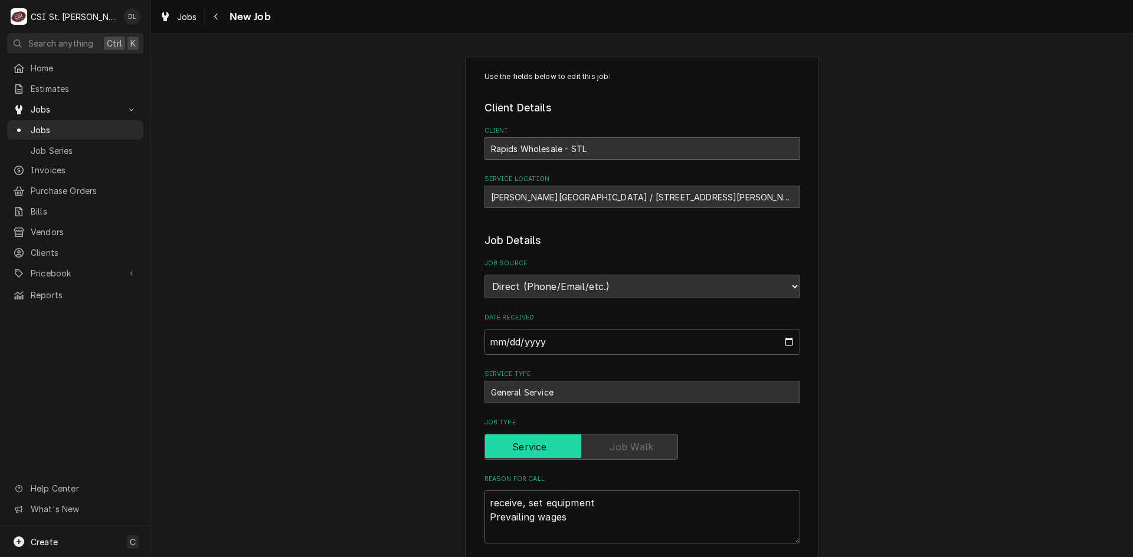
type textarea "x"
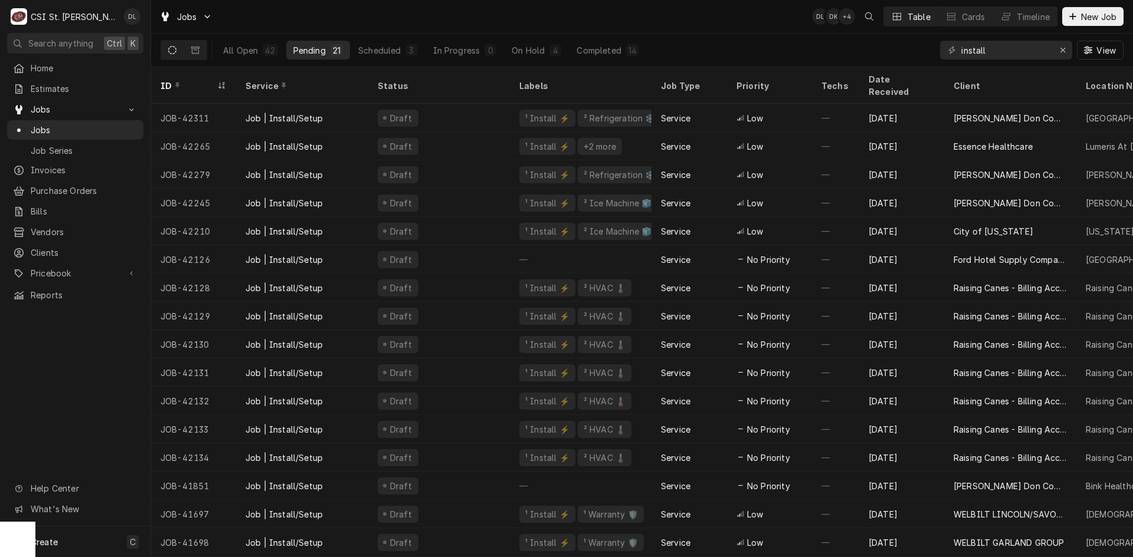
click at [90, 339] on div "Home Estimates Jobs Jobs Job Series Invoices Purchase Orders Bills Vendors Clie…" at bounding box center [75, 292] width 150 height 468
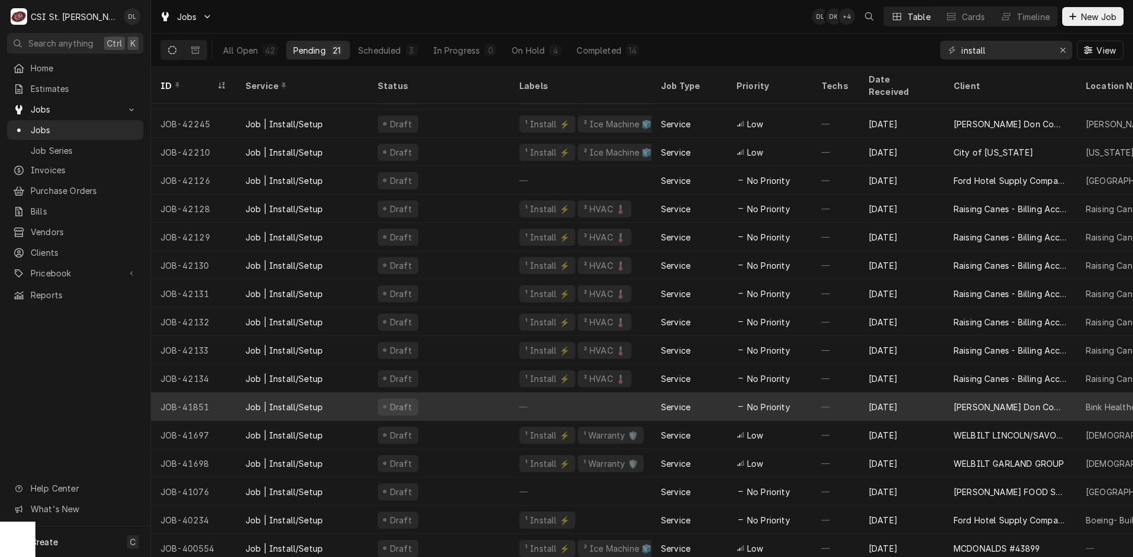
scroll to position [136, 0]
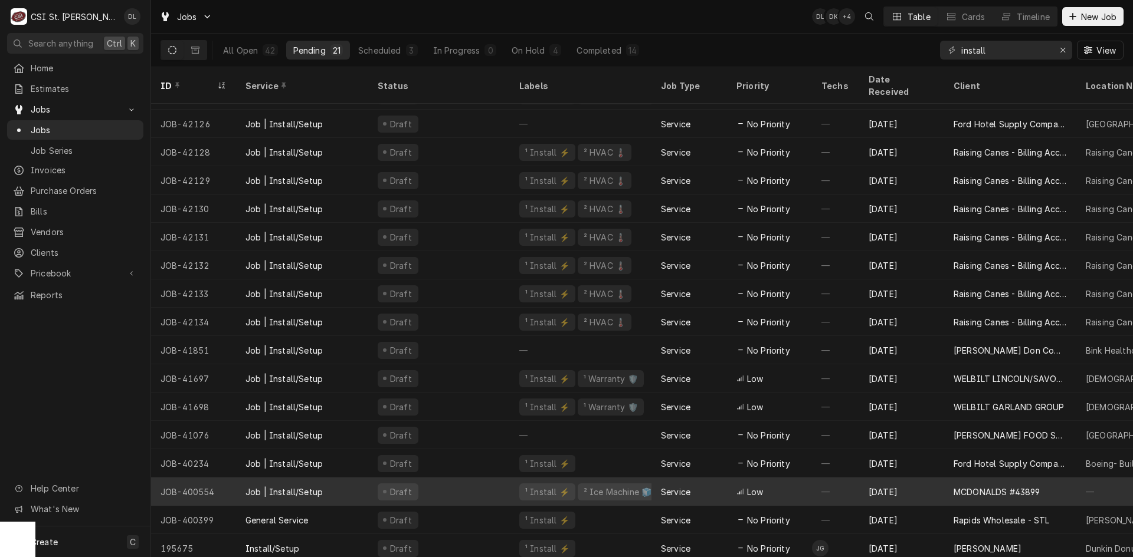
click at [851, 479] on div "—" at bounding box center [835, 492] width 47 height 28
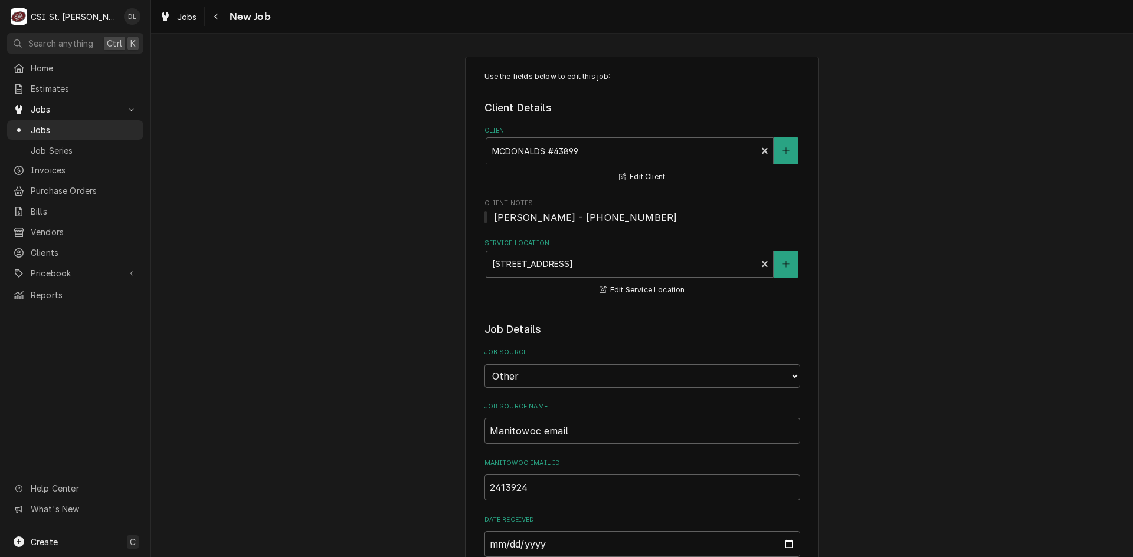
type textarea "x"
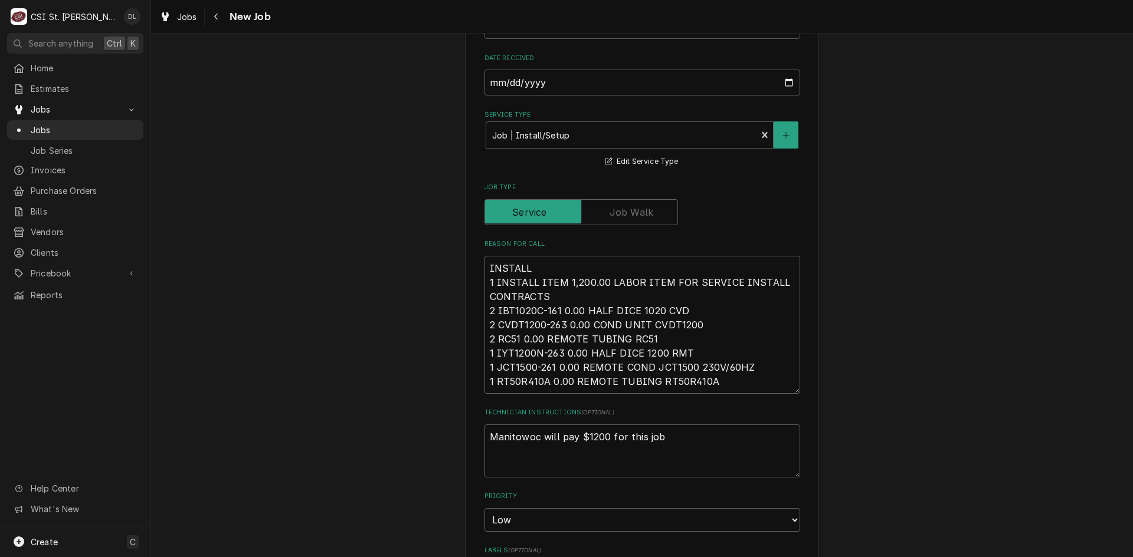
scroll to position [461, 0]
